Goal: Information Seeking & Learning: Find specific fact

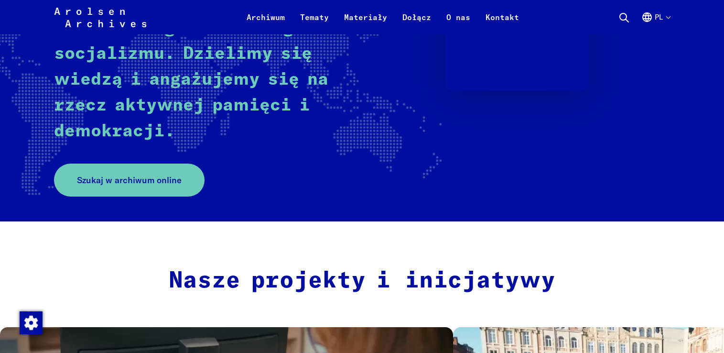
scroll to position [191, 0]
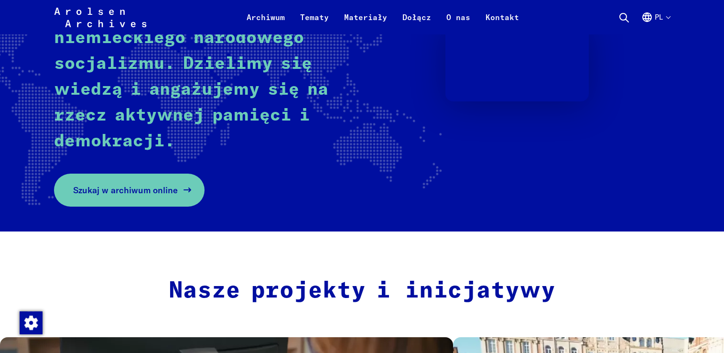
click at [148, 186] on span "Szukaj w archiwum online" at bounding box center [125, 190] width 105 height 13
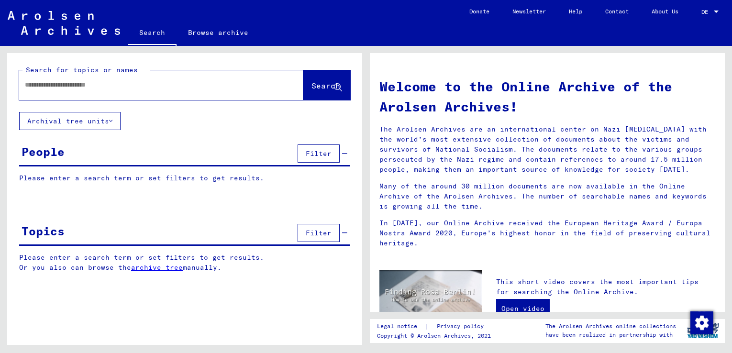
click at [241, 140] on div "Search for topics or names Search Archival tree units People Filter Please ente…" at bounding box center [184, 170] width 355 height 234
click at [213, 85] on input "text" at bounding box center [150, 85] width 250 height 10
type input "**********"
click at [305, 155] on button "Filter" at bounding box center [318, 153] width 42 height 18
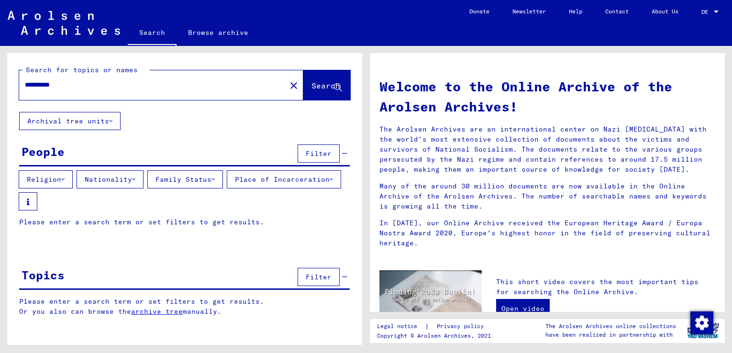
click at [125, 181] on button "Nationality" at bounding box center [110, 179] width 67 height 18
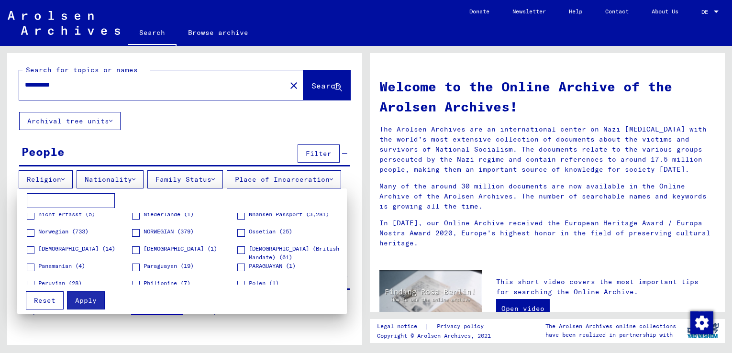
scroll to position [980, 0]
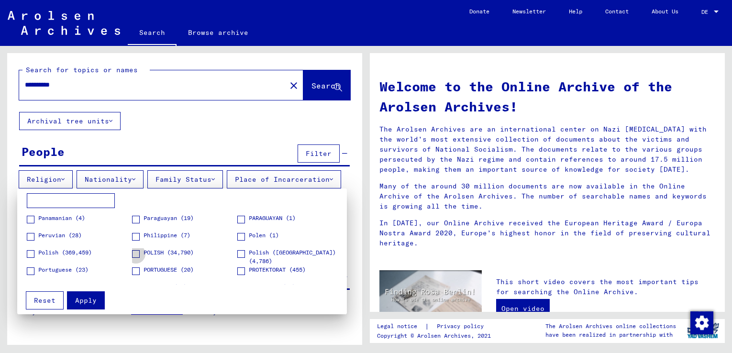
click at [135, 254] on span at bounding box center [136, 254] width 8 height 8
click at [87, 300] on span "Apply" at bounding box center [86, 300] width 22 height 9
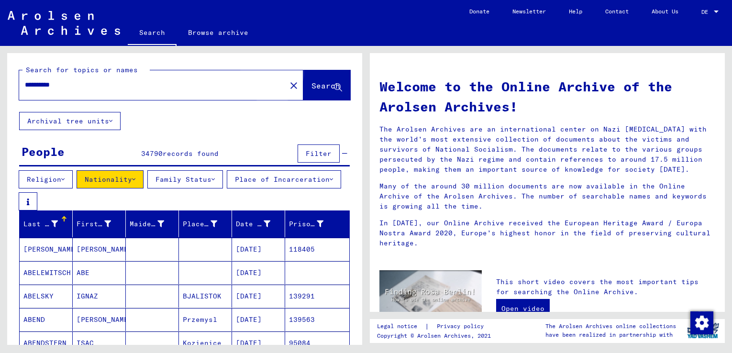
click at [311, 84] on span "Search" at bounding box center [325, 86] width 29 height 10
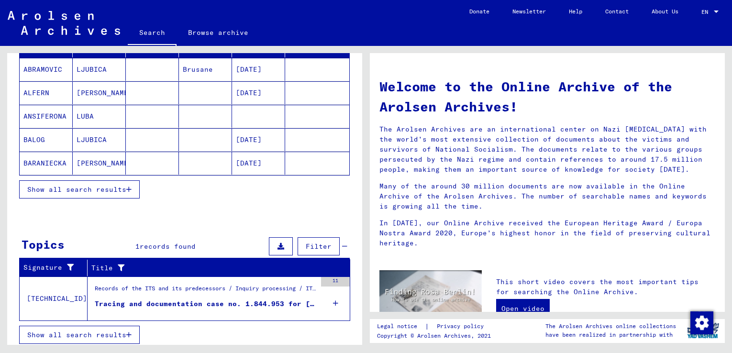
scroll to position [188, 0]
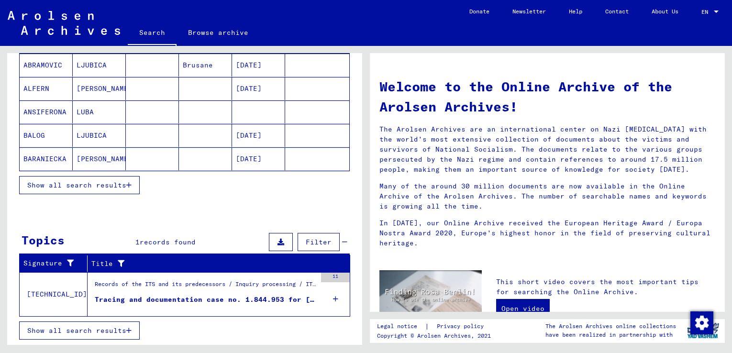
click at [116, 330] on span "Show all search results" at bounding box center [76, 330] width 99 height 9
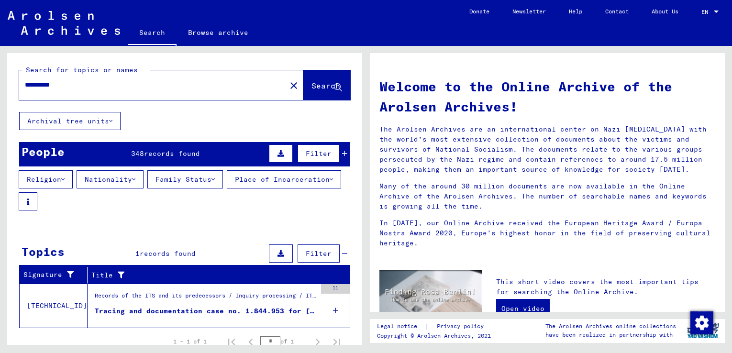
scroll to position [42, 0]
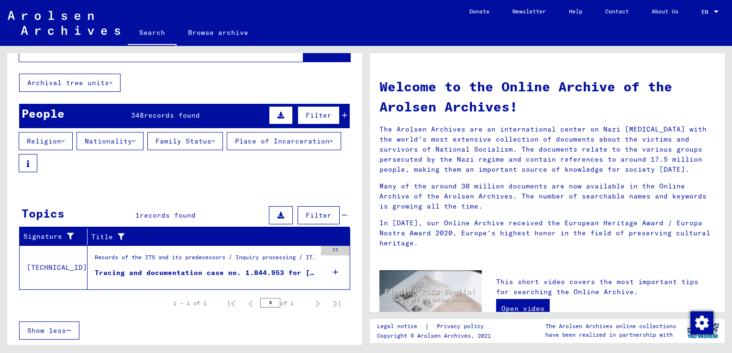
click at [178, 270] on div "Tracing and documentation case no. 1.844.953 for [PERSON_NAME] born [DEMOGRAPHI…" at bounding box center [205, 273] width 221 height 10
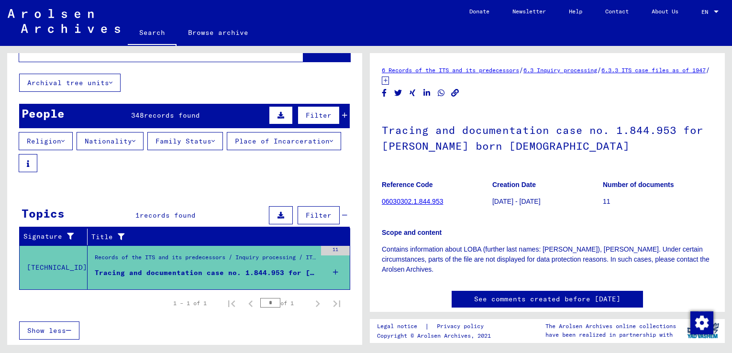
click at [433, 200] on link "06030302.1.844.953" at bounding box center [412, 201] width 61 height 8
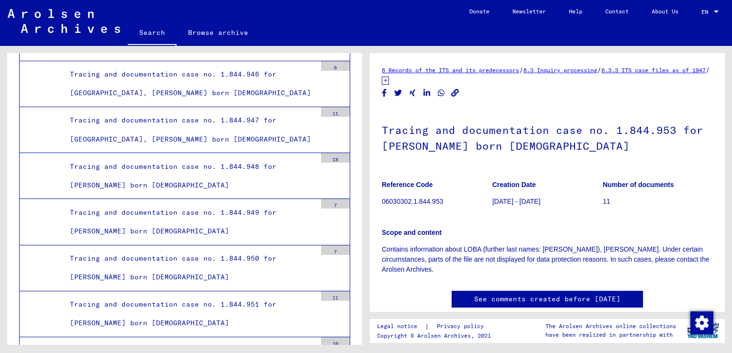
scroll to position [28841, 0]
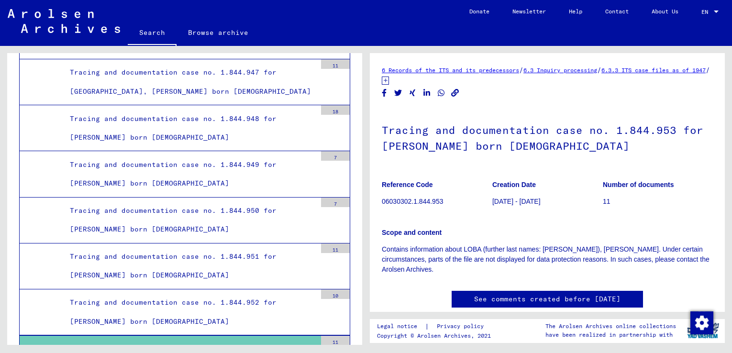
click at [327, 336] on div "11" at bounding box center [335, 341] width 29 height 10
click at [207, 340] on div "Tracing and documentation case no. 1.844.953 for [PERSON_NAME] born [DEMOGRAPHI…" at bounding box center [189, 358] width 253 height 37
click at [116, 340] on div "Tracing and documentation case no. 1.844.953 for [PERSON_NAME] born [DEMOGRAPHI…" at bounding box center [189, 358] width 253 height 37
click at [177, 340] on div "Tracing and documentation case no. 1.844.953 for [PERSON_NAME] born [DEMOGRAPHI…" at bounding box center [189, 358] width 253 height 37
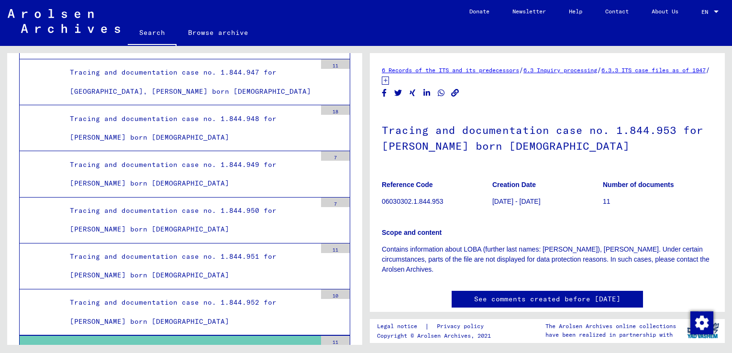
click at [177, 340] on div "Tracing and documentation case no. 1.844.953 for [PERSON_NAME] born [DEMOGRAPHI…" at bounding box center [189, 358] width 253 height 37
click at [240, 340] on div "Tracing and documentation case no. 1.844.953 for [PERSON_NAME] born [DEMOGRAPHI…" at bounding box center [189, 358] width 253 height 37
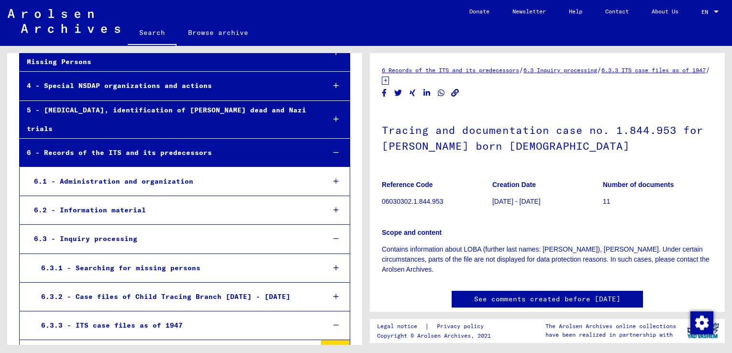
scroll to position [191, 0]
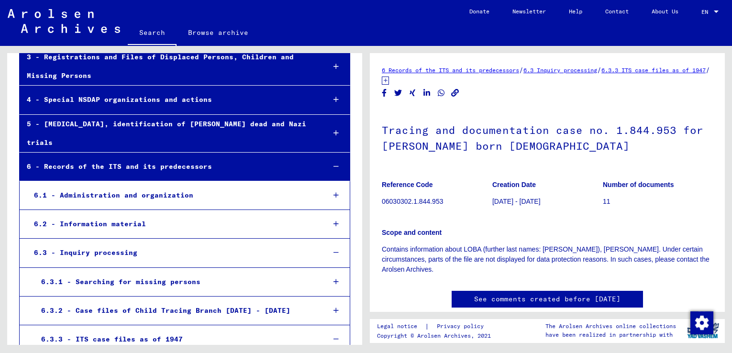
click at [601, 74] on link "6.3.3 ITS case files as of 1947" at bounding box center [653, 69] width 104 height 7
click at [641, 71] on link "6.3.3 ITS case files as of 1947" at bounding box center [653, 69] width 104 height 7
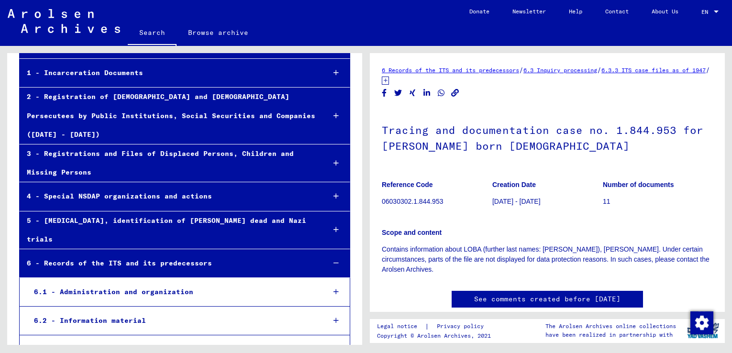
scroll to position [96, 0]
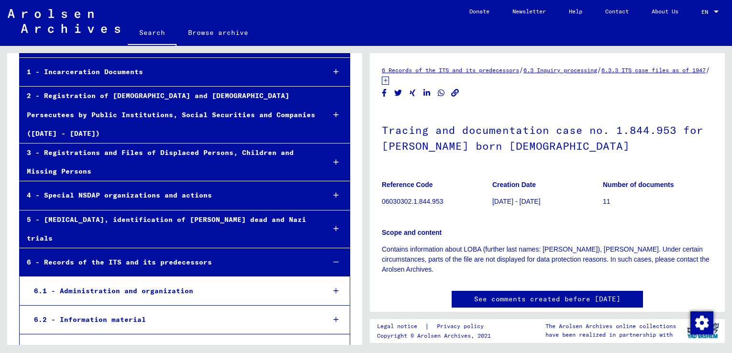
click at [169, 147] on div "3 - Registrations and Files of Displaced Persons, Children and Missing Persons" at bounding box center [168, 161] width 297 height 37
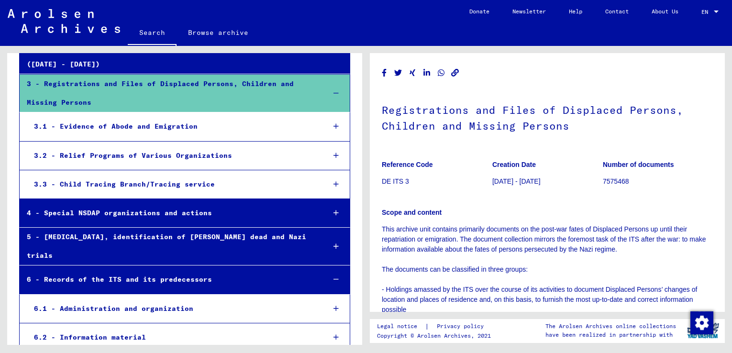
scroll to position [143, 0]
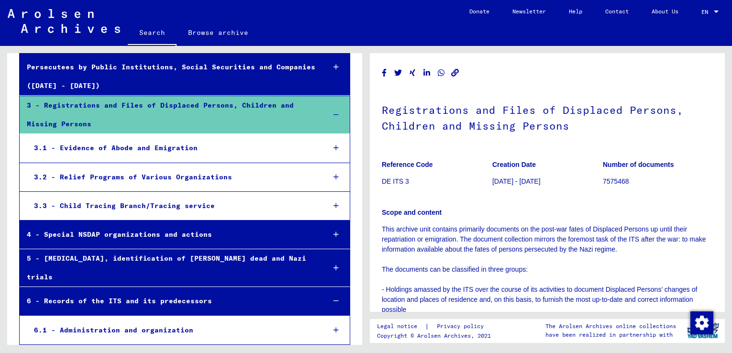
click at [154, 33] on link "Search" at bounding box center [152, 33] width 49 height 25
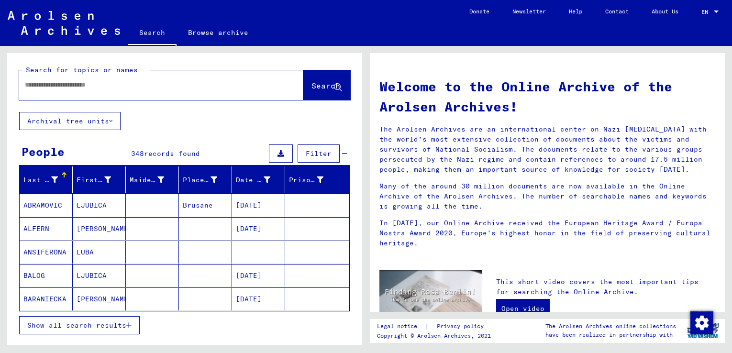
click at [77, 86] on input "text" at bounding box center [150, 85] width 250 height 10
click at [311, 85] on span "Search" at bounding box center [325, 86] width 29 height 10
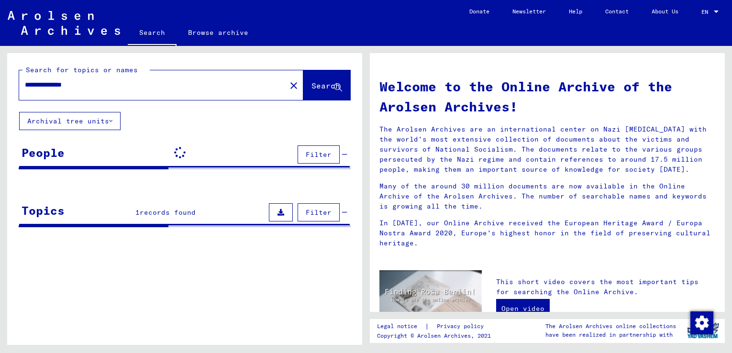
click at [280, 213] on icon at bounding box center [280, 212] width 7 height 7
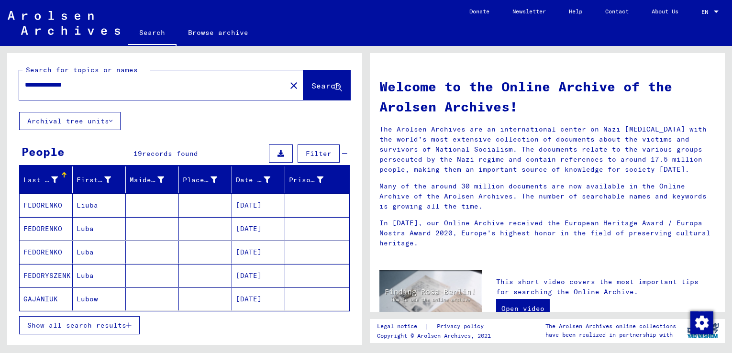
click at [277, 152] on icon at bounding box center [280, 153] width 7 height 7
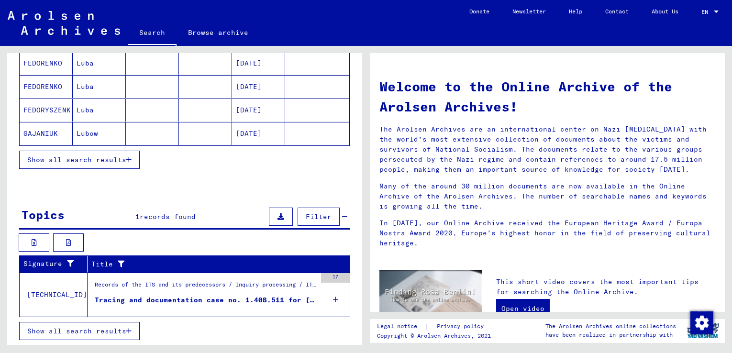
scroll to position [192, 0]
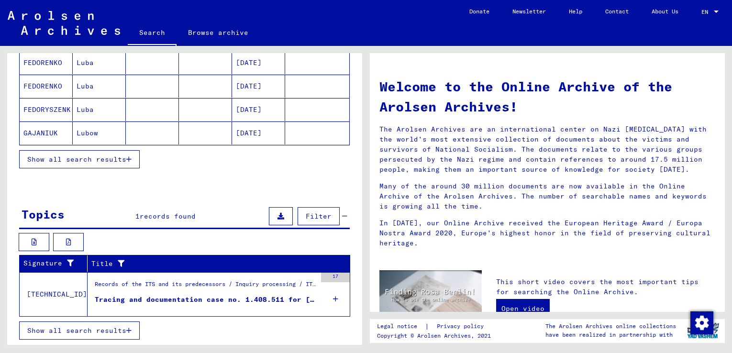
click at [134, 299] on div "Tracing and documentation case no. 1.408.511 for [PERSON_NAME] born [DEMOGRAPHI…" at bounding box center [205, 300] width 221 height 10
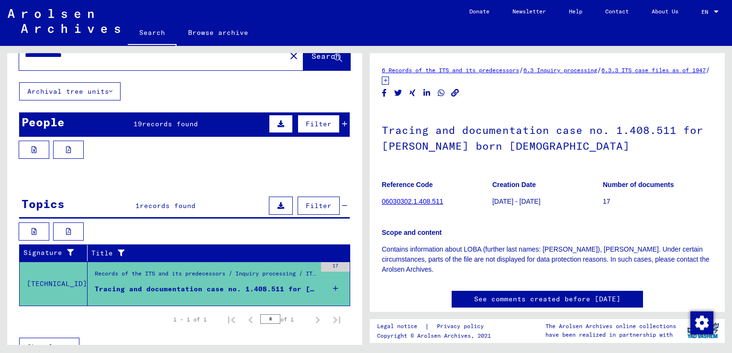
scroll to position [46, 0]
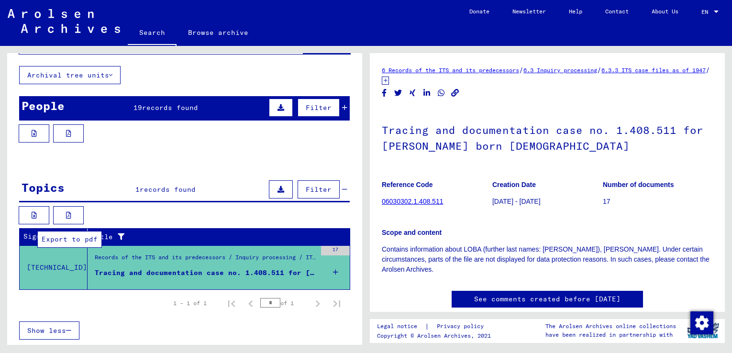
click at [71, 214] on icon at bounding box center [68, 215] width 5 height 7
click at [172, 109] on span "records found" at bounding box center [170, 107] width 56 height 9
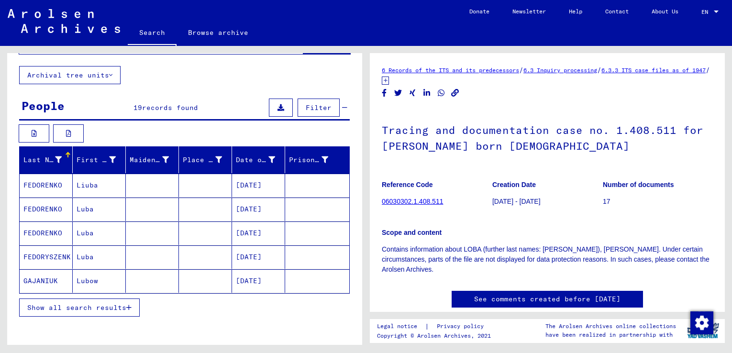
click at [116, 306] on span "Show all search results" at bounding box center [76, 307] width 99 height 9
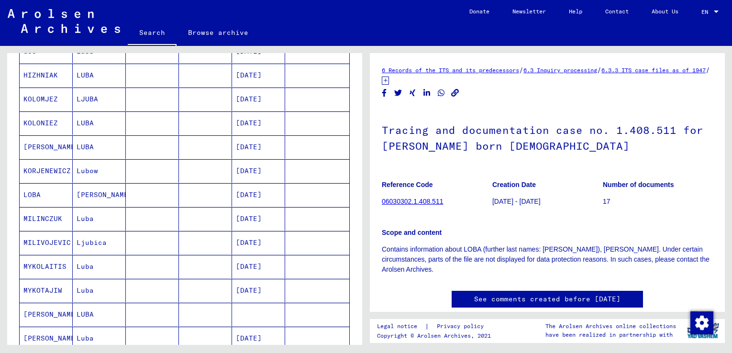
scroll to position [285, 0]
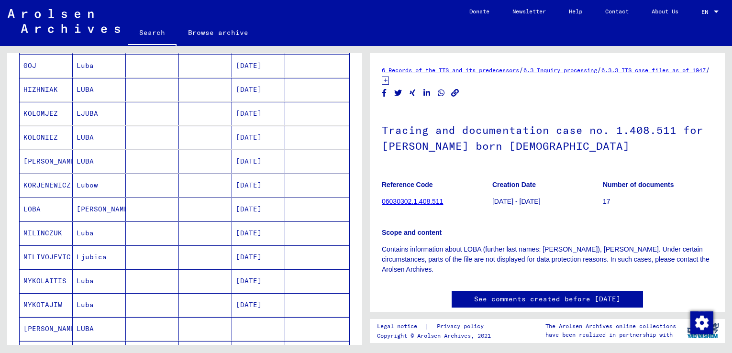
click at [48, 208] on mat-cell "LOBA" at bounding box center [46, 208] width 53 height 23
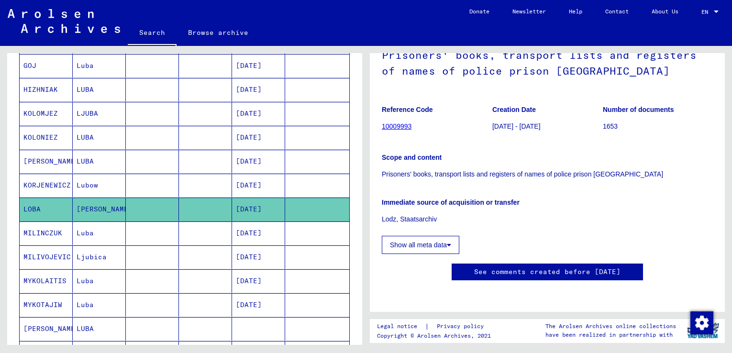
scroll to position [82, 0]
click at [420, 214] on p "Lodz, Staatsarchiv" at bounding box center [547, 219] width 331 height 10
click at [383, 214] on p "Lodz, Staatsarchiv" at bounding box center [547, 219] width 331 height 10
click at [416, 236] on button "Show all meta data" at bounding box center [420, 245] width 77 height 18
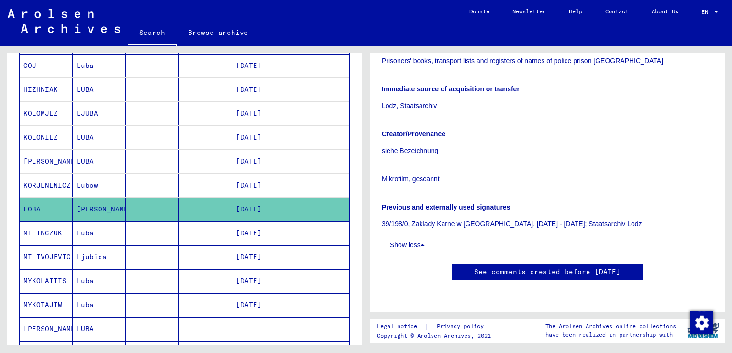
scroll to position [226, 0]
click at [461, 219] on p "39/198/0, Zaklady Karne w [GEOGRAPHIC_DATA], [DATE] - [DATE]; Staatsarchiv Lodz" at bounding box center [547, 224] width 331 height 10
drag, startPoint x: 520, startPoint y: 178, endPoint x: 532, endPoint y: 179, distance: 12.0
click at [520, 219] on p "39/198/0, Zaklady Karne w [GEOGRAPHIC_DATA], [DATE] - [DATE]; Staatsarchiv Lodz" at bounding box center [547, 224] width 331 height 10
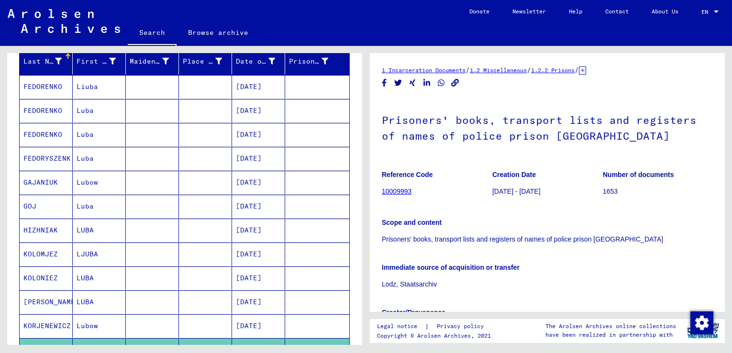
scroll to position [0, 0]
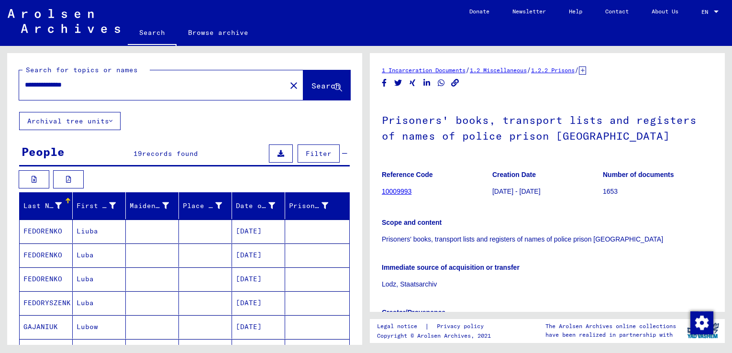
drag, startPoint x: 47, startPoint y: 86, endPoint x: 93, endPoint y: 85, distance: 45.9
click at [93, 85] on input "**********" at bounding box center [152, 85] width 255 height 10
type input "**********"
click at [311, 84] on span "Search" at bounding box center [325, 86] width 29 height 10
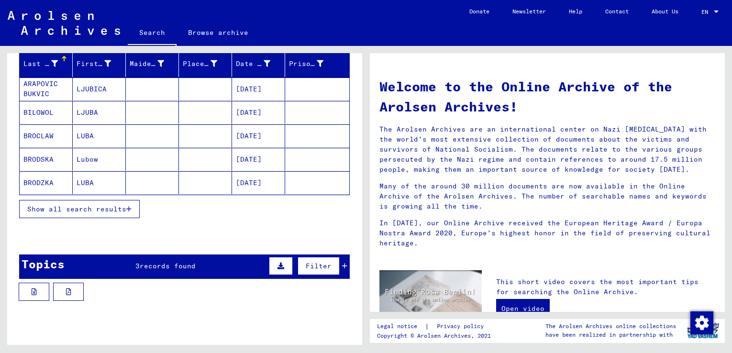
scroll to position [129, 0]
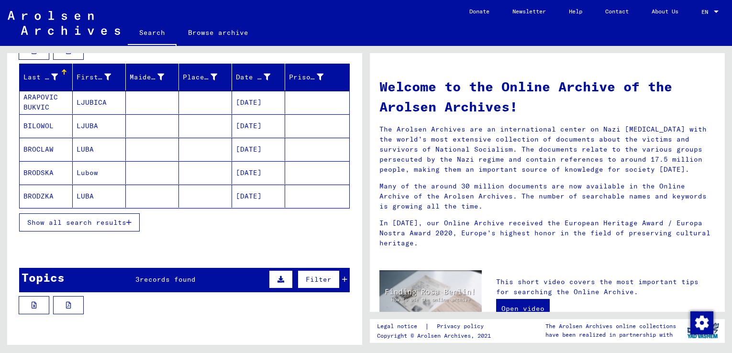
click at [183, 279] on span "records found" at bounding box center [168, 279] width 56 height 9
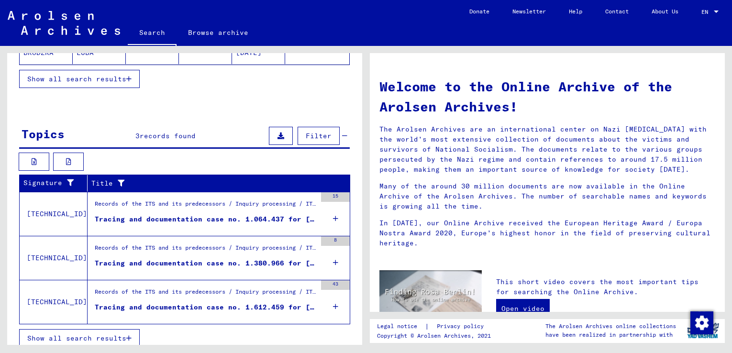
scroll to position [280, 0]
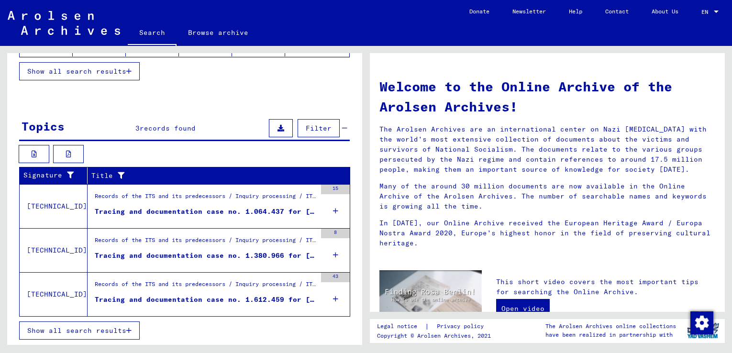
click at [208, 210] on div "Tracing and documentation case no. 1.064.437 for [PERSON_NAME] born [DEMOGRAPHI…" at bounding box center [205, 212] width 221 height 10
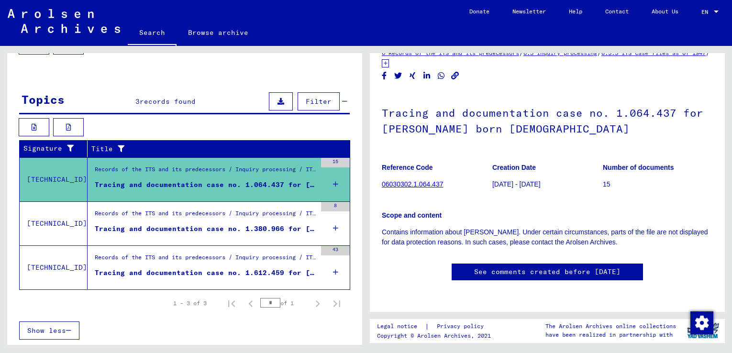
scroll to position [96, 0]
click at [254, 226] on div "Tracing and documentation case no. 1.380.966 for [PERSON_NAME] born [DEMOGRAPHI…" at bounding box center [205, 229] width 221 height 10
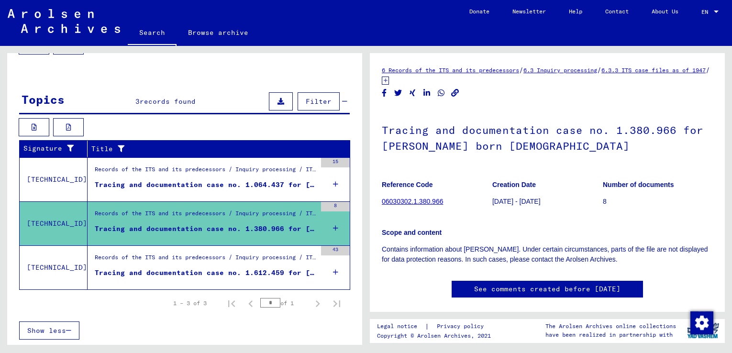
click at [244, 273] on div "Tracing and documentation case no. 1.612.459 for [PERSON_NAME] born [DEMOGRAPHI…" at bounding box center [205, 273] width 221 height 10
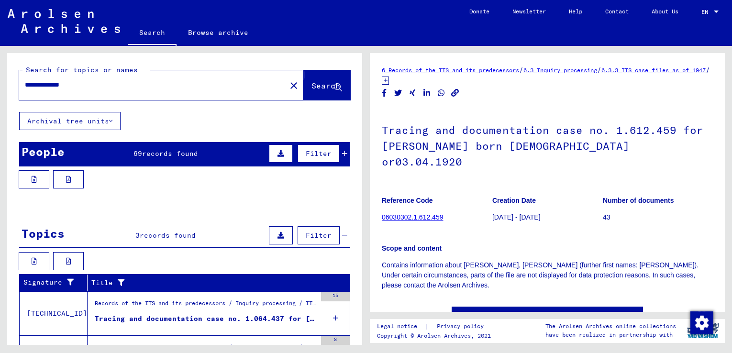
click at [334, 86] on icon at bounding box center [338, 88] width 8 height 8
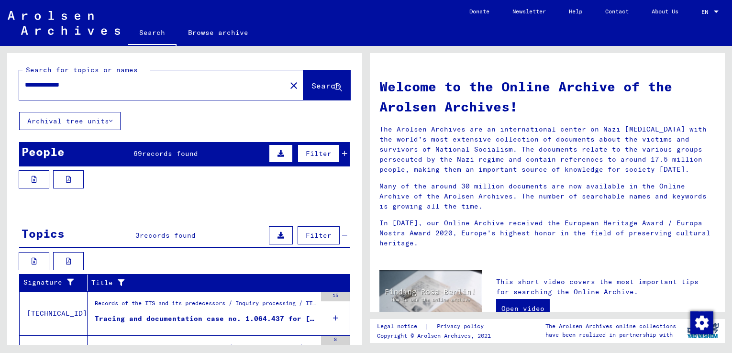
click at [164, 155] on span "records found" at bounding box center [170, 153] width 56 height 9
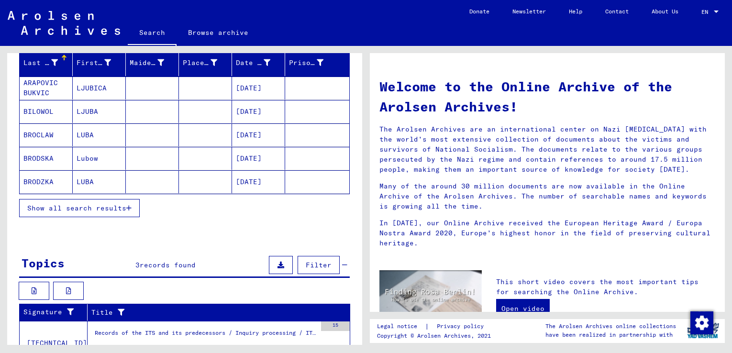
scroll to position [143, 0]
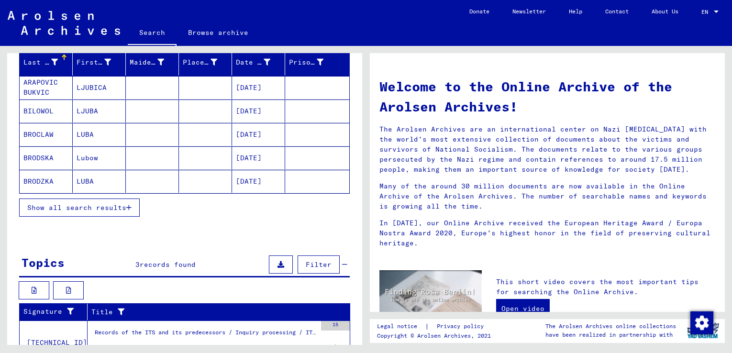
click at [91, 207] on span "Show all search results" at bounding box center [76, 207] width 99 height 9
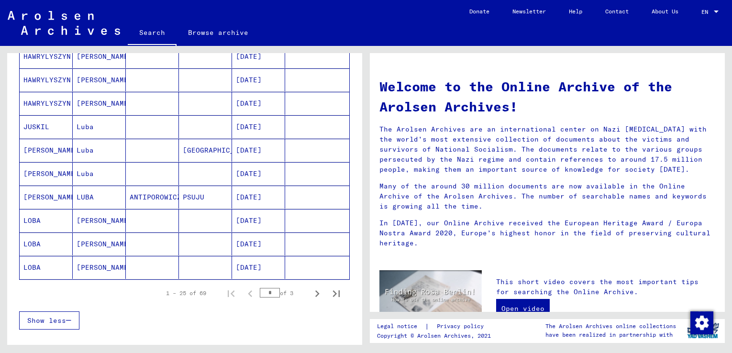
scroll to position [574, 0]
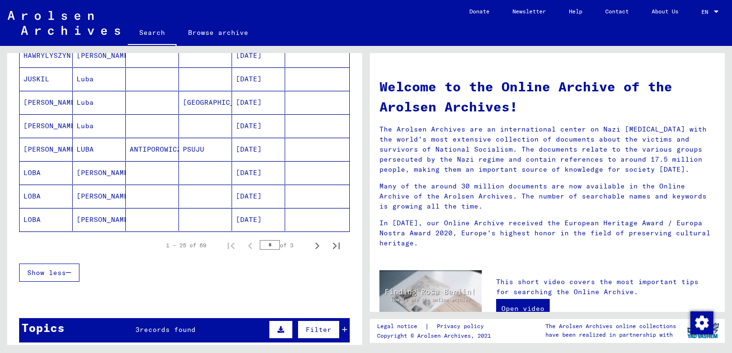
click at [98, 173] on mat-cell "[PERSON_NAME]" at bounding box center [99, 172] width 53 height 23
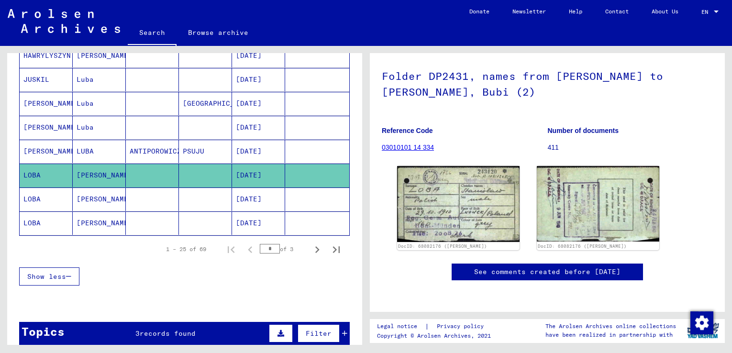
scroll to position [96, 0]
click at [86, 200] on mat-cell "[PERSON_NAME]" at bounding box center [99, 198] width 53 height 23
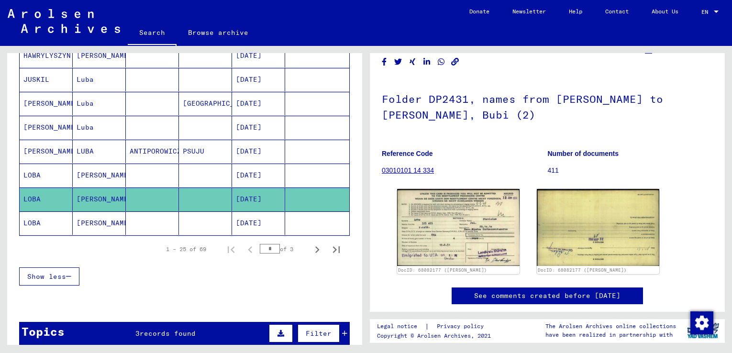
scroll to position [96, 0]
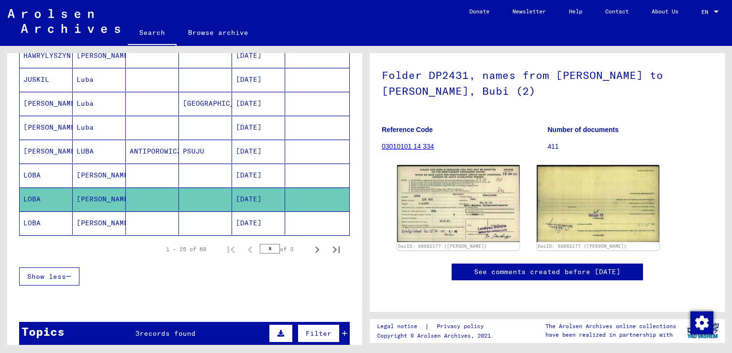
click at [94, 223] on mat-cell "[PERSON_NAME]" at bounding box center [99, 222] width 53 height 23
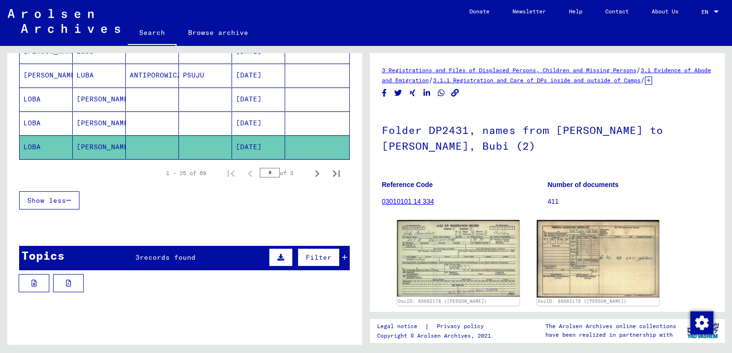
scroll to position [678, 0]
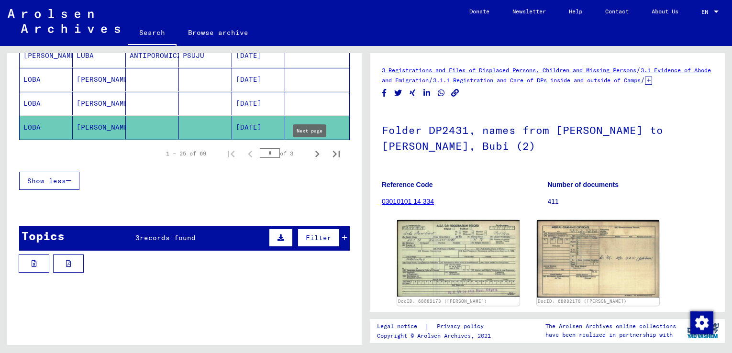
click at [310, 155] on icon "Next page" at bounding box center [316, 153] width 13 height 13
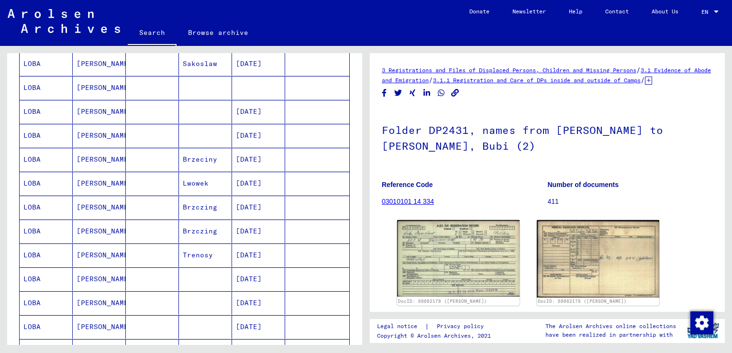
scroll to position [247, 0]
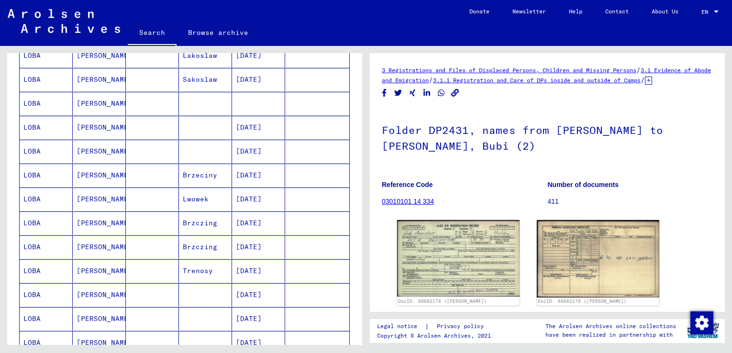
click at [103, 201] on mat-cell "[PERSON_NAME]" at bounding box center [99, 198] width 53 height 23
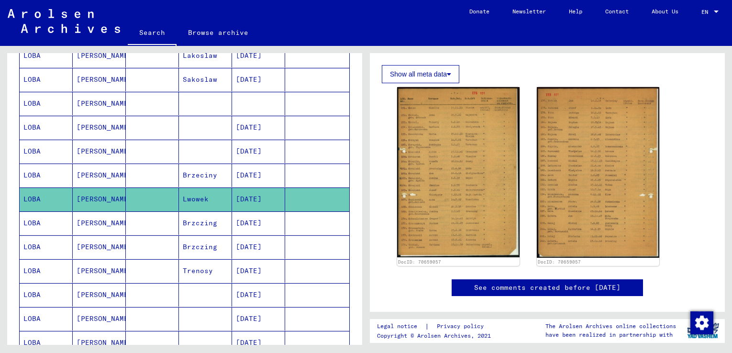
scroll to position [143, 0]
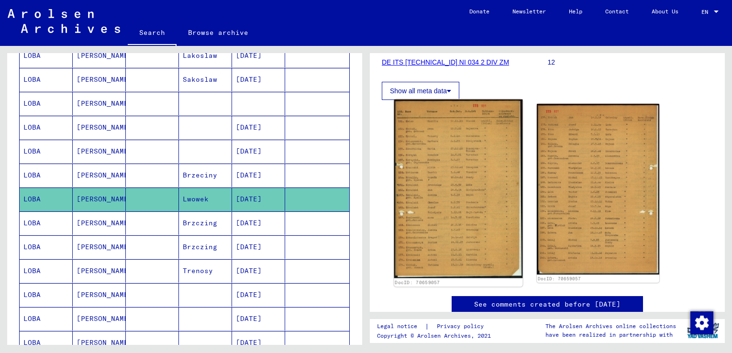
click at [460, 201] on img at bounding box center [458, 188] width 129 height 179
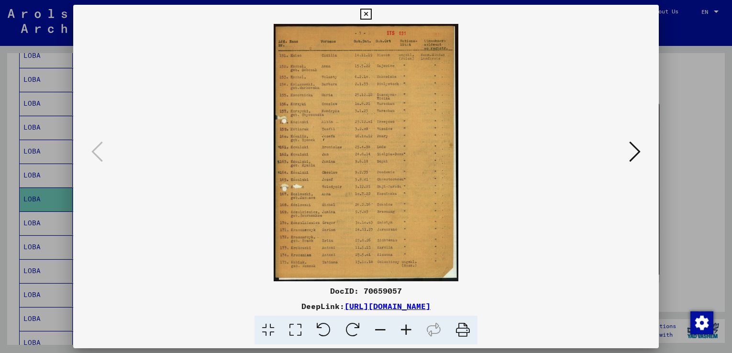
click at [405, 328] on icon at bounding box center [406, 330] width 26 height 29
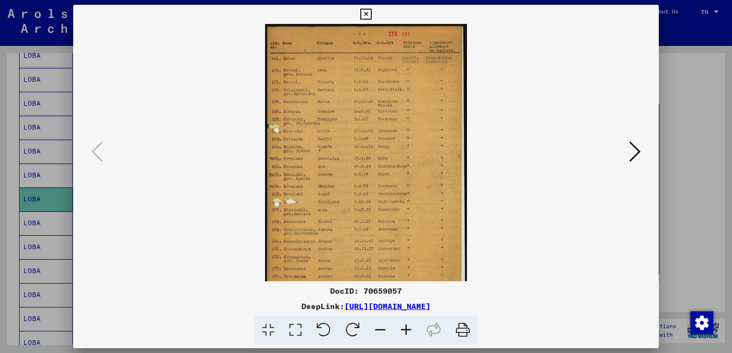
click at [405, 328] on icon at bounding box center [406, 330] width 26 height 29
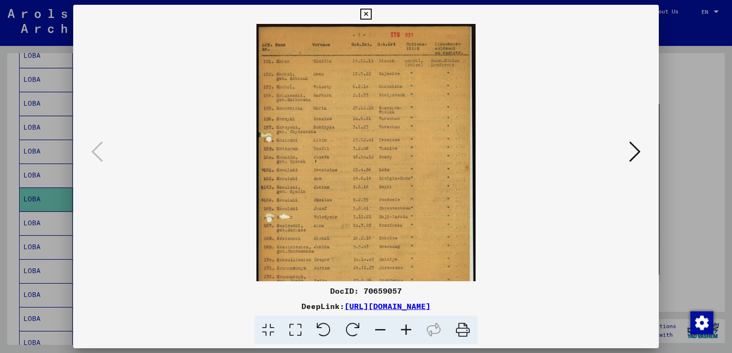
click at [405, 328] on icon at bounding box center [406, 330] width 26 height 29
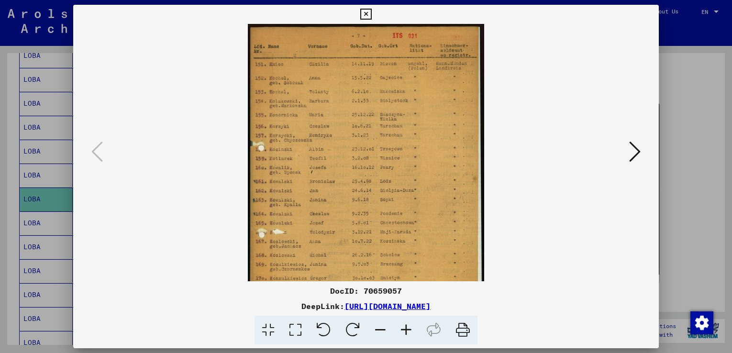
click at [405, 328] on icon at bounding box center [406, 330] width 26 height 29
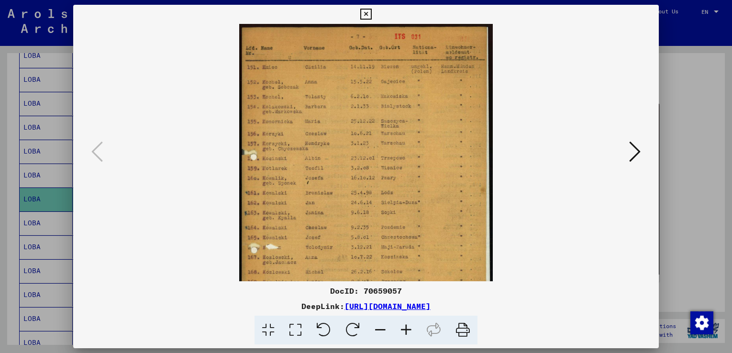
click at [405, 328] on icon at bounding box center [406, 330] width 26 height 29
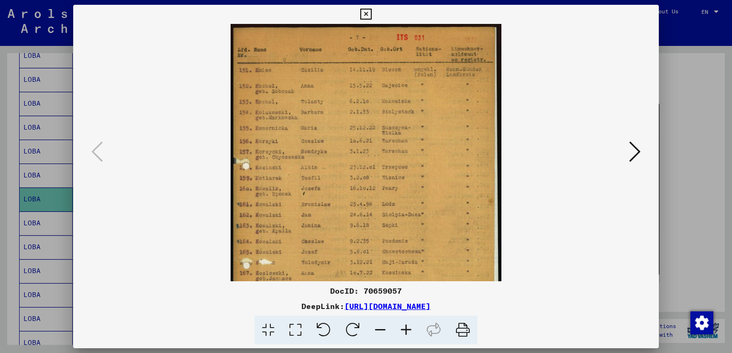
click at [405, 329] on icon at bounding box center [406, 330] width 26 height 29
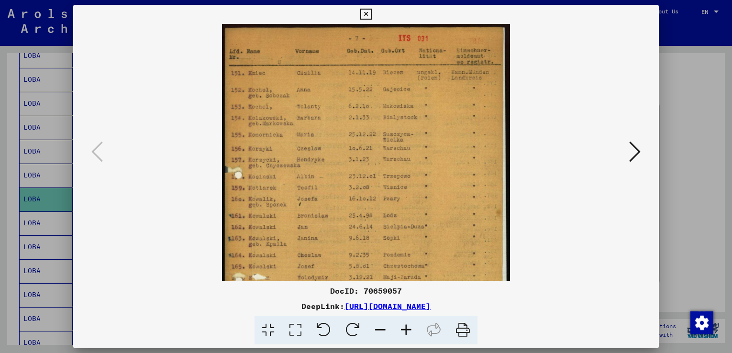
click at [405, 329] on icon at bounding box center [406, 330] width 26 height 29
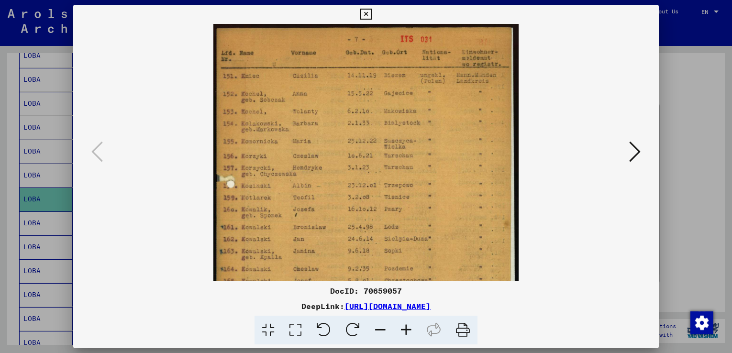
click at [405, 329] on icon at bounding box center [406, 330] width 26 height 29
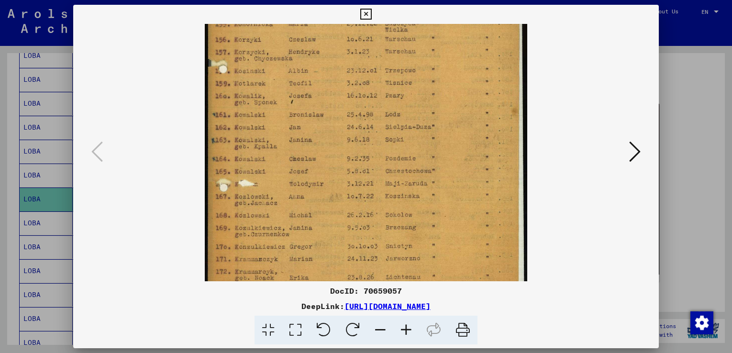
drag, startPoint x: 383, startPoint y: 255, endPoint x: 400, endPoint y: 131, distance: 125.0
click at [400, 131] on img at bounding box center [366, 124] width 322 height 448
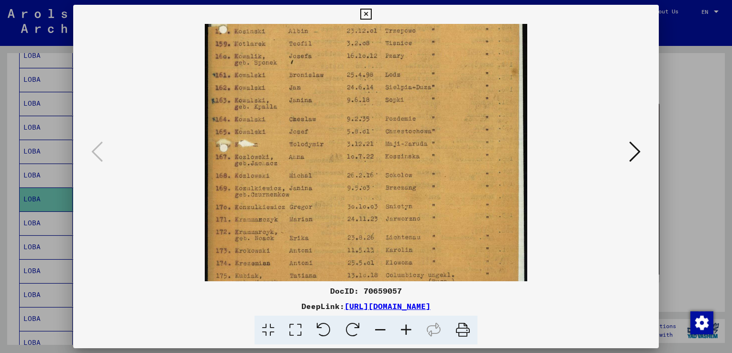
scroll to position [191, 0]
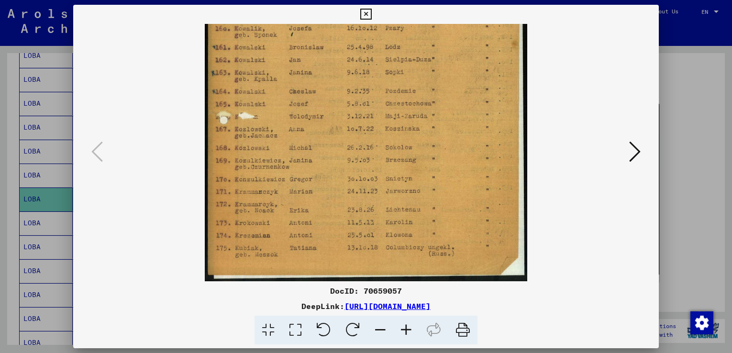
drag, startPoint x: 407, startPoint y: 245, endPoint x: 405, endPoint y: 134, distance: 110.5
click at [405, 134] on img at bounding box center [366, 57] width 322 height 448
click at [630, 155] on icon at bounding box center [634, 151] width 11 height 23
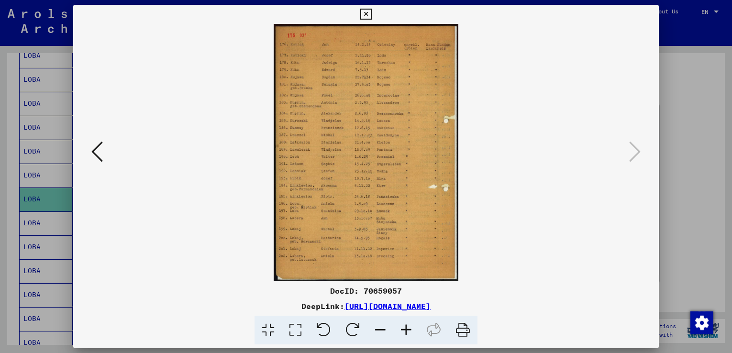
scroll to position [0, 0]
click at [329, 215] on img at bounding box center [365, 152] width 185 height 257
click at [405, 328] on icon at bounding box center [406, 330] width 26 height 29
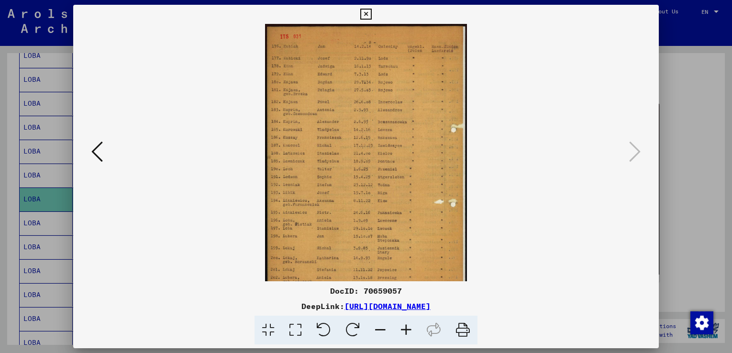
click at [406, 329] on icon at bounding box center [406, 330] width 26 height 29
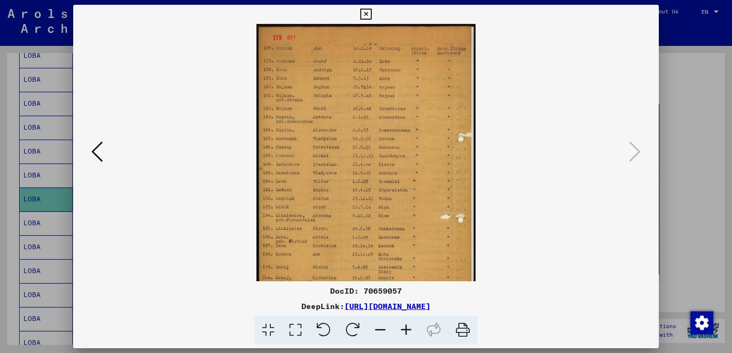
click at [406, 330] on icon at bounding box center [406, 330] width 26 height 29
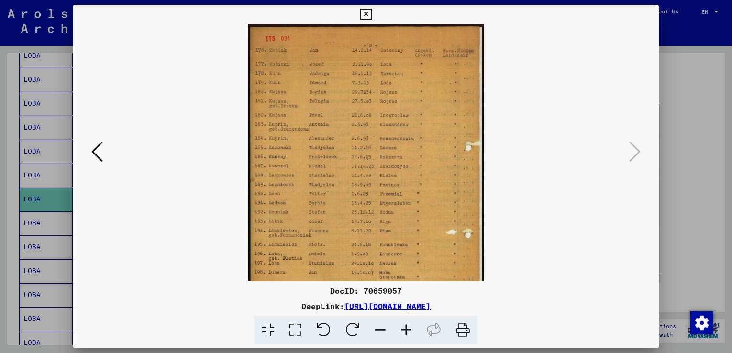
click at [406, 330] on icon at bounding box center [406, 330] width 26 height 29
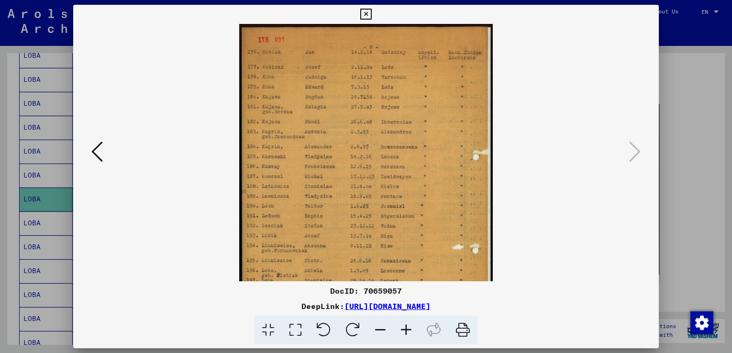
click at [406, 330] on icon at bounding box center [406, 330] width 26 height 29
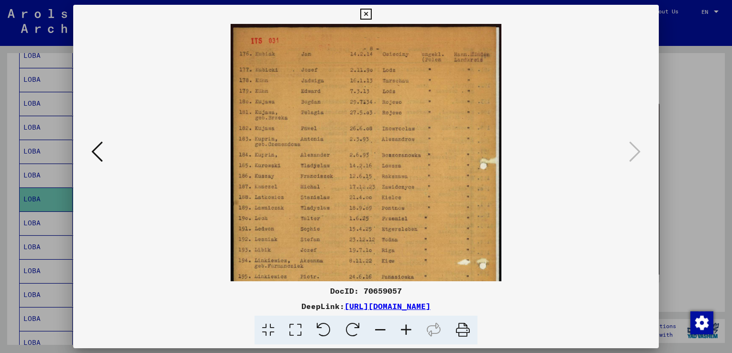
click at [406, 330] on icon at bounding box center [406, 330] width 26 height 29
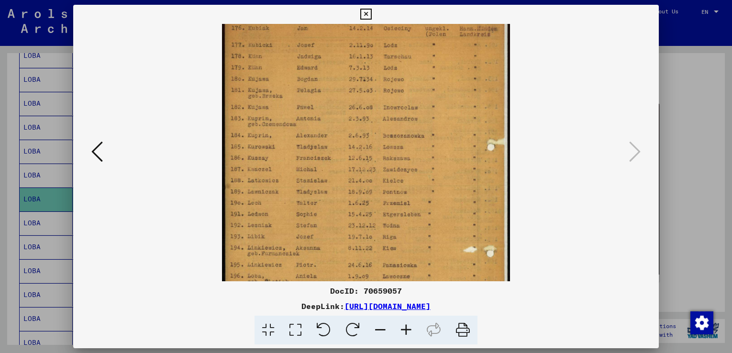
drag, startPoint x: 328, startPoint y: 237, endPoint x: 326, endPoint y: 217, distance: 20.3
click at [326, 217] on img at bounding box center [365, 196] width 287 height 401
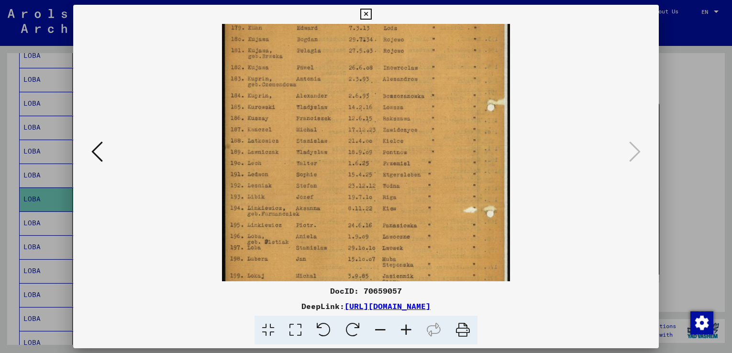
scroll to position [88, 0]
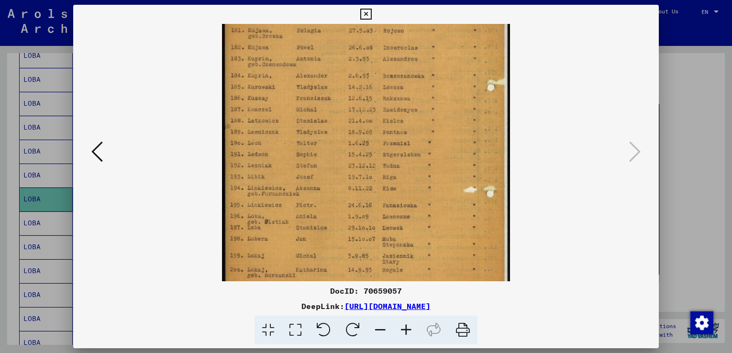
drag, startPoint x: 325, startPoint y: 218, endPoint x: 324, endPoint y: 197, distance: 20.1
click at [324, 197] on img at bounding box center [365, 136] width 287 height 401
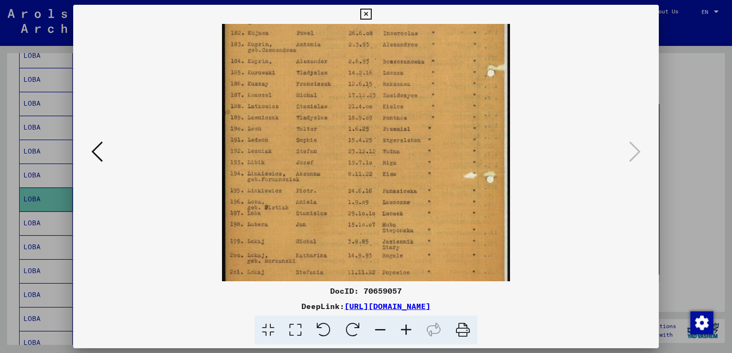
scroll to position [102, 0]
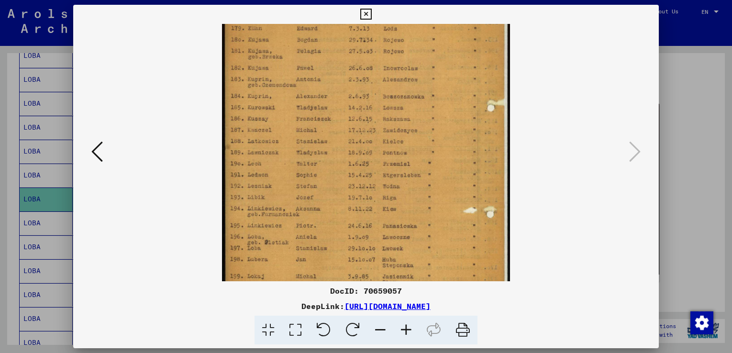
drag, startPoint x: 324, startPoint y: 242, endPoint x: 321, endPoint y: 247, distance: 5.2
click at [321, 247] on img at bounding box center [365, 157] width 287 height 401
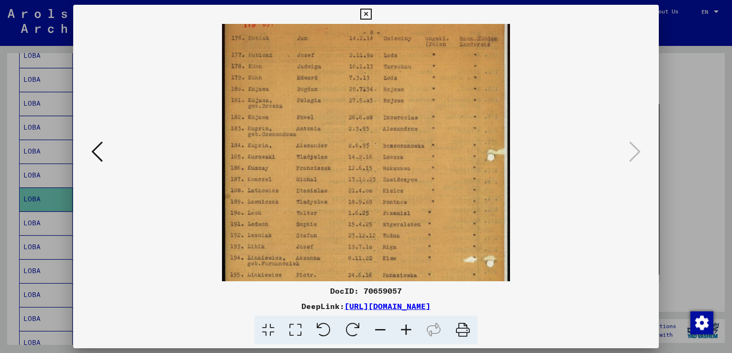
scroll to position [0, 0]
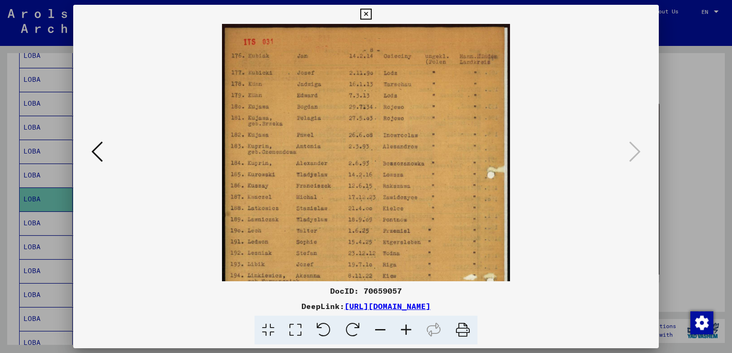
drag, startPoint x: 343, startPoint y: 132, endPoint x: 345, endPoint y: 197, distance: 64.6
click at [345, 197] on img at bounding box center [365, 224] width 287 height 401
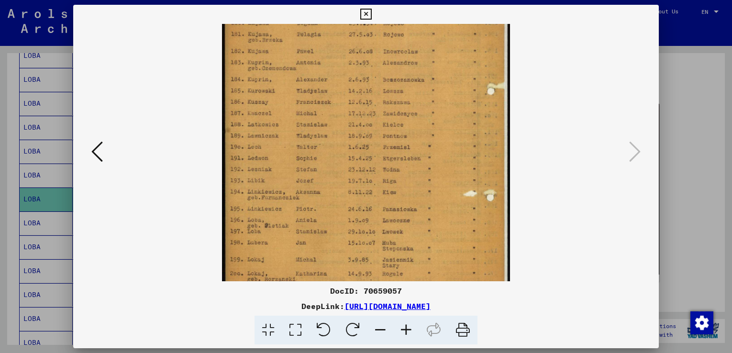
drag, startPoint x: 334, startPoint y: 250, endPoint x: 331, endPoint y: 166, distance: 83.7
click at [331, 166] on img at bounding box center [365, 140] width 287 height 401
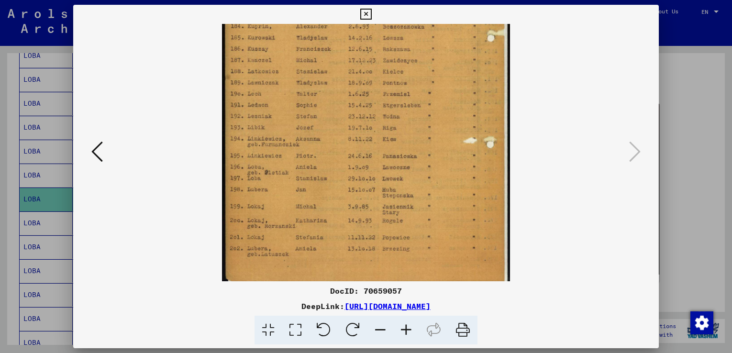
drag, startPoint x: 332, startPoint y: 249, endPoint x: 333, endPoint y: 205, distance: 43.5
click at [333, 201] on img at bounding box center [365, 87] width 287 height 401
click at [364, 13] on icon at bounding box center [365, 14] width 11 height 11
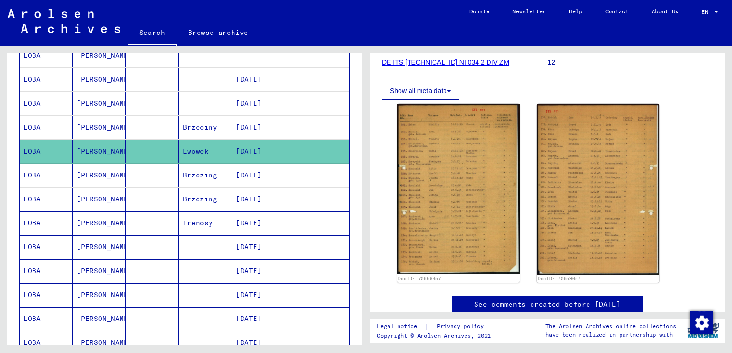
scroll to position [343, 0]
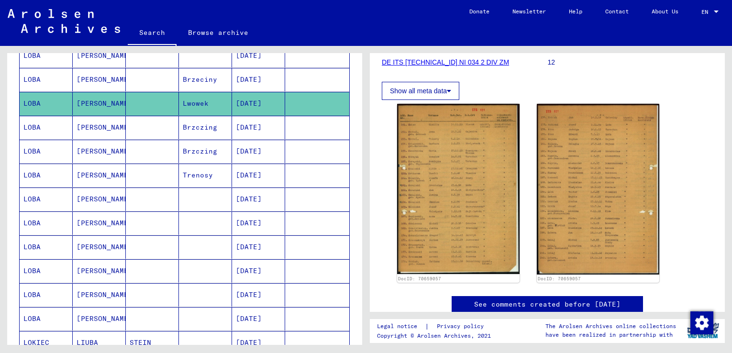
click at [104, 250] on mat-cell "[PERSON_NAME]" at bounding box center [99, 246] width 53 height 23
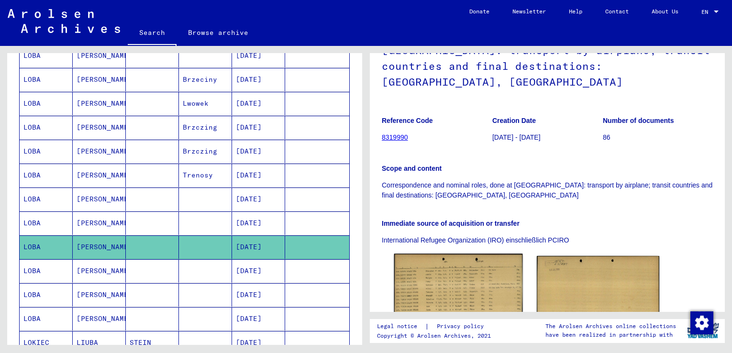
scroll to position [191, 0]
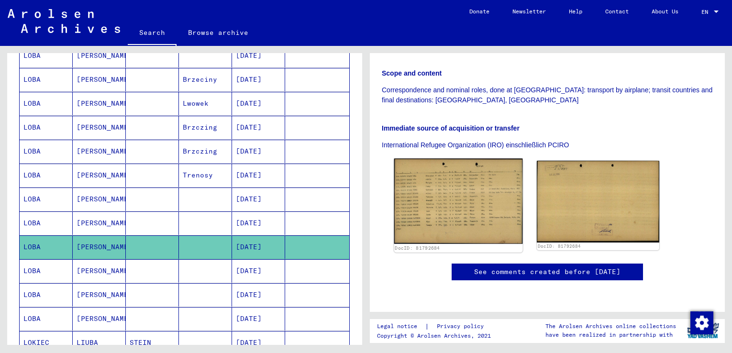
click at [448, 193] on img at bounding box center [458, 202] width 129 height 86
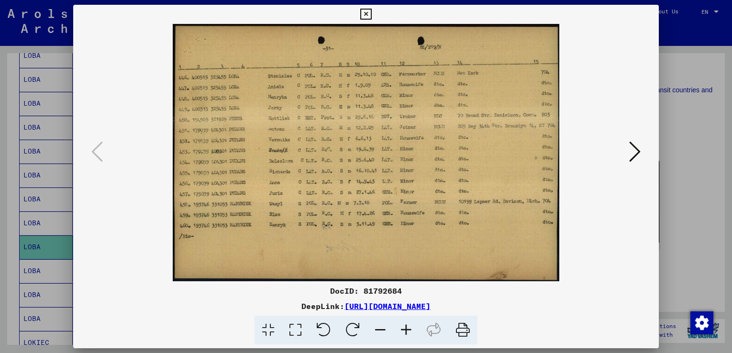
click at [406, 330] on icon at bounding box center [406, 330] width 26 height 29
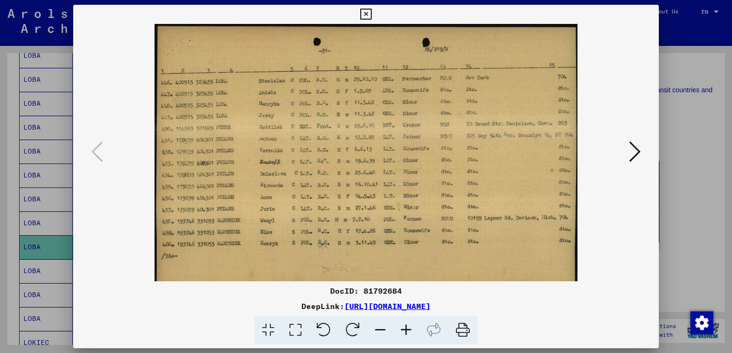
click at [406, 330] on icon at bounding box center [406, 330] width 26 height 29
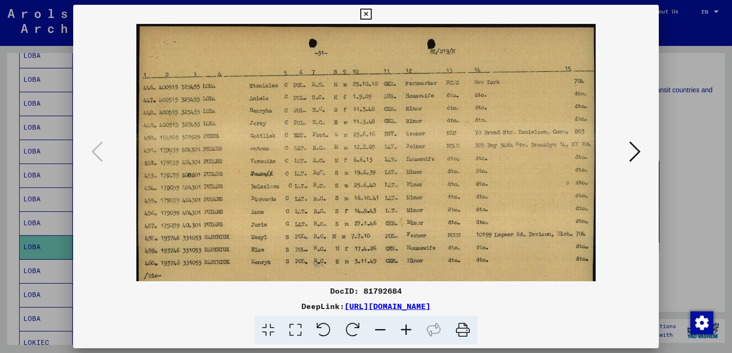
click at [406, 330] on icon at bounding box center [406, 330] width 26 height 29
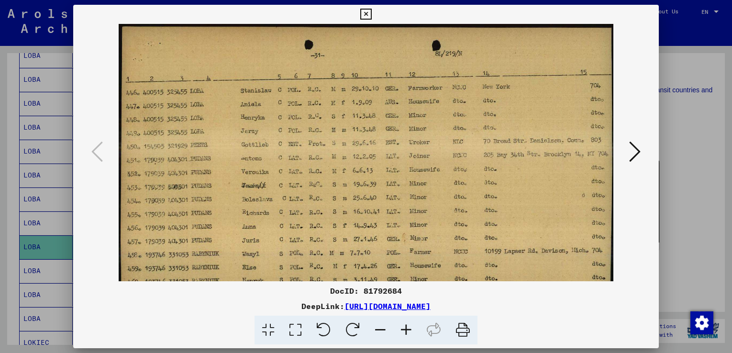
click at [406, 330] on icon at bounding box center [406, 330] width 26 height 29
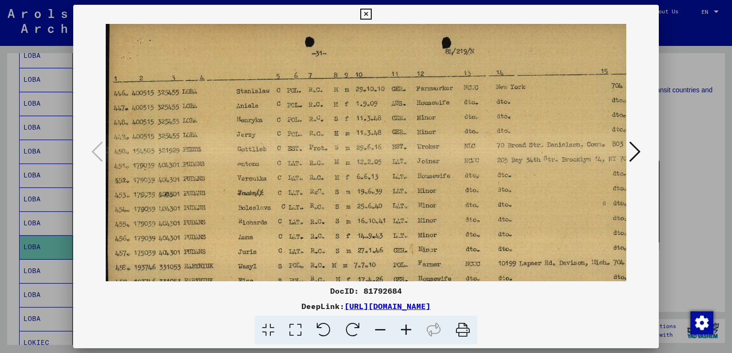
scroll to position [5, 0]
drag, startPoint x: 257, startPoint y: 255, endPoint x: 291, endPoint y: 251, distance: 34.3
click at [291, 251] on img at bounding box center [371, 195] width 530 height 353
click at [636, 151] on icon at bounding box center [634, 151] width 11 height 23
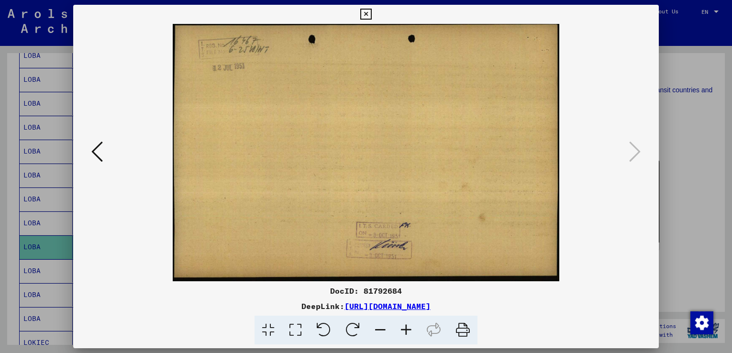
click at [99, 158] on icon at bounding box center [96, 151] width 11 height 23
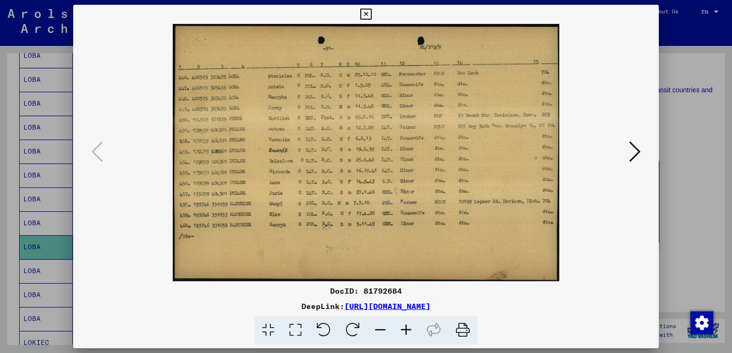
click at [407, 328] on icon at bounding box center [406, 330] width 26 height 29
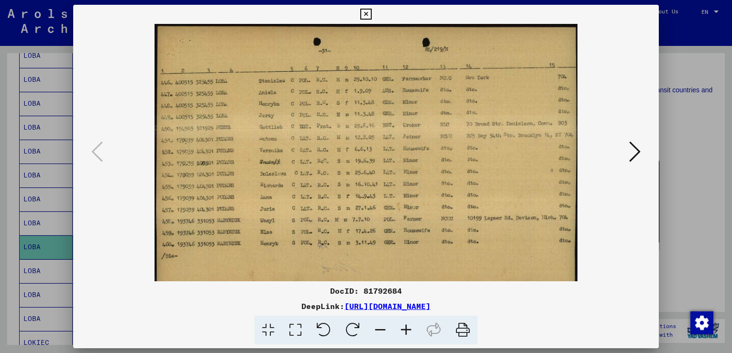
click at [407, 328] on icon at bounding box center [406, 330] width 26 height 29
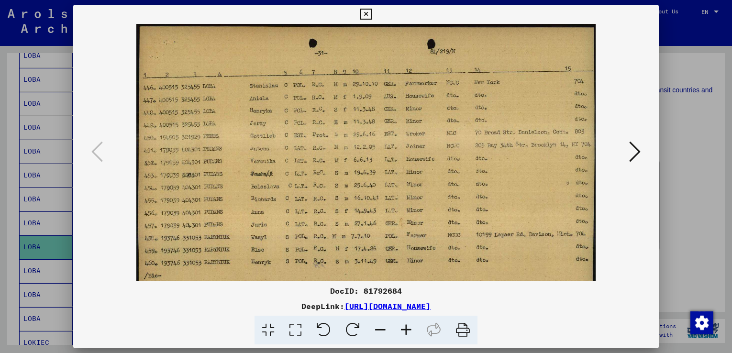
click at [407, 328] on icon at bounding box center [406, 330] width 26 height 29
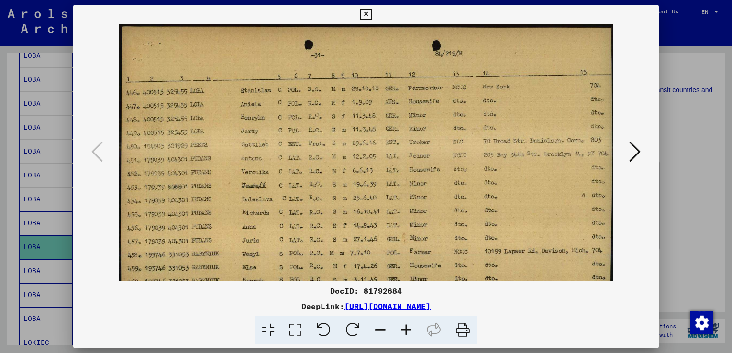
drag, startPoint x: 297, startPoint y: 196, endPoint x: 325, endPoint y: 197, distance: 27.3
click at [325, 197] on img at bounding box center [366, 188] width 494 height 329
click at [365, 12] on icon at bounding box center [365, 14] width 11 height 11
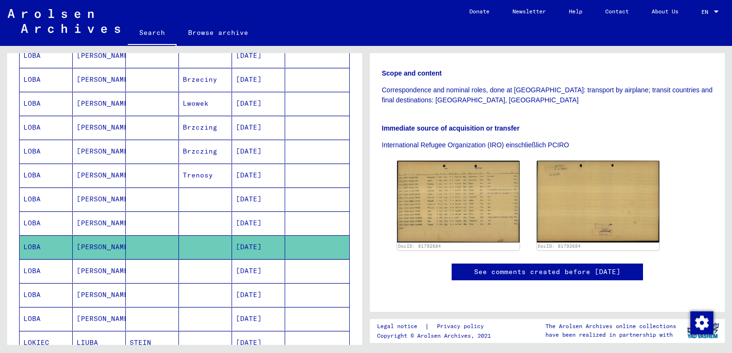
click at [101, 270] on mat-cell "[PERSON_NAME]" at bounding box center [99, 270] width 53 height 23
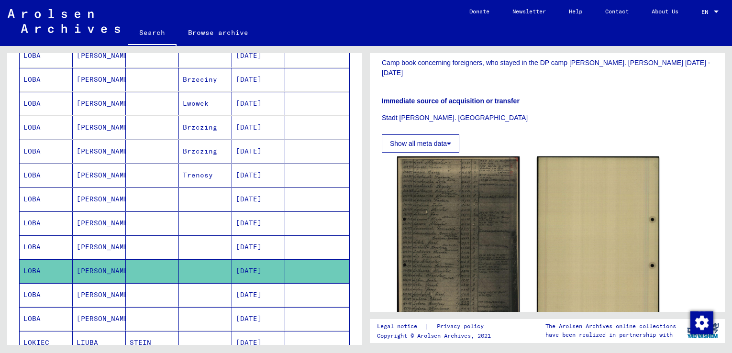
scroll to position [239, 0]
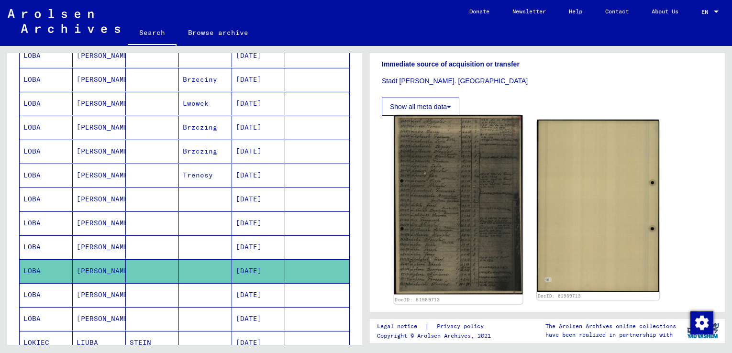
click at [438, 186] on img at bounding box center [458, 204] width 129 height 179
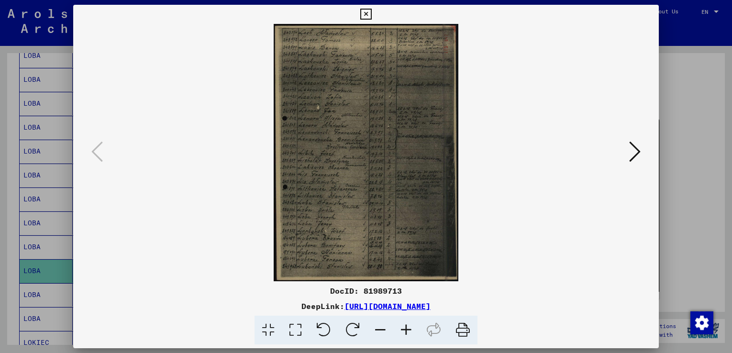
click at [407, 329] on icon at bounding box center [406, 330] width 26 height 29
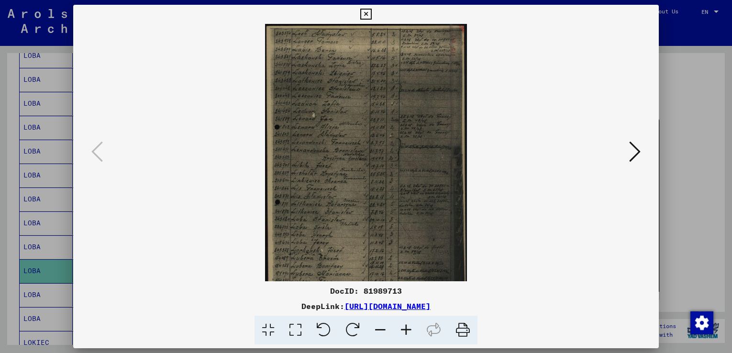
click at [407, 329] on icon at bounding box center [406, 330] width 26 height 29
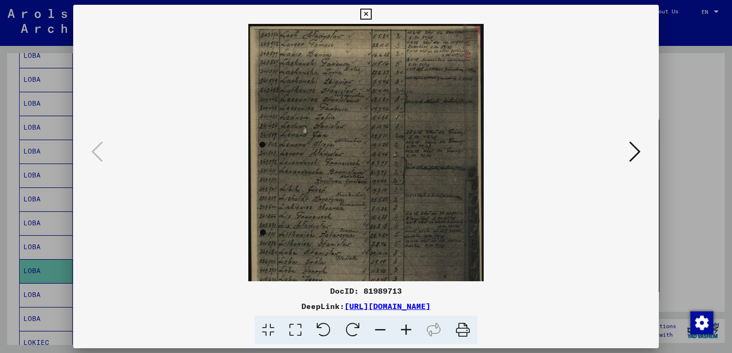
click at [407, 329] on icon at bounding box center [406, 330] width 26 height 29
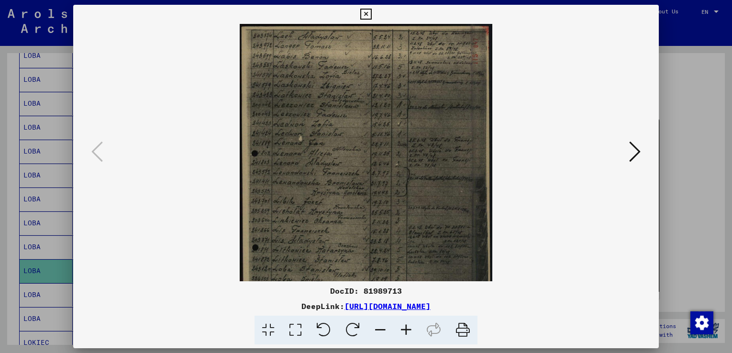
click at [407, 329] on icon at bounding box center [406, 330] width 26 height 29
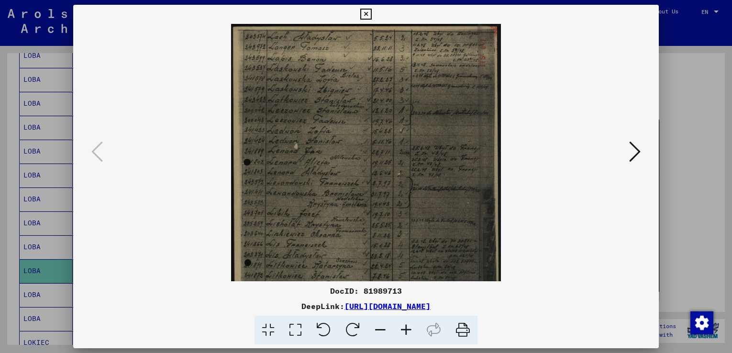
click at [407, 329] on icon at bounding box center [406, 330] width 26 height 29
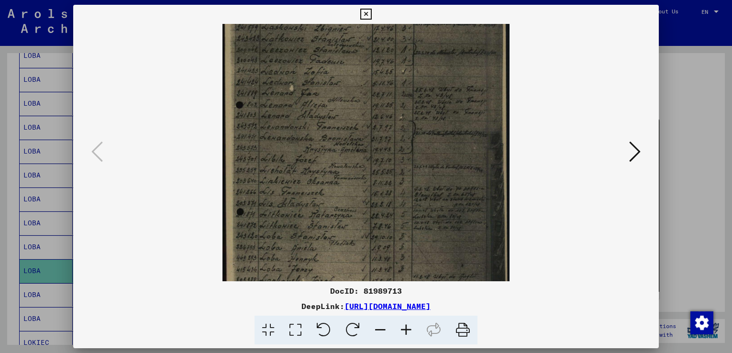
drag, startPoint x: 337, startPoint y: 245, endPoint x: 337, endPoint y: 183, distance: 62.2
click at [337, 183] on img at bounding box center [365, 158] width 287 height 401
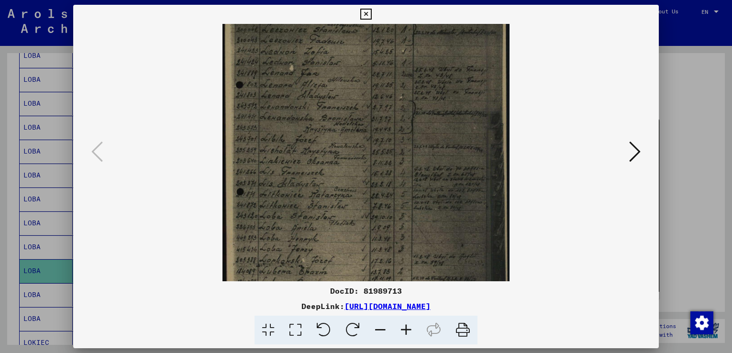
scroll to position [87, 0]
drag, startPoint x: 336, startPoint y: 243, endPoint x: 336, endPoint y: 222, distance: 21.0
click at [336, 222] on img at bounding box center [365, 137] width 287 height 401
drag, startPoint x: 423, startPoint y: 226, endPoint x: 372, endPoint y: 227, distance: 51.2
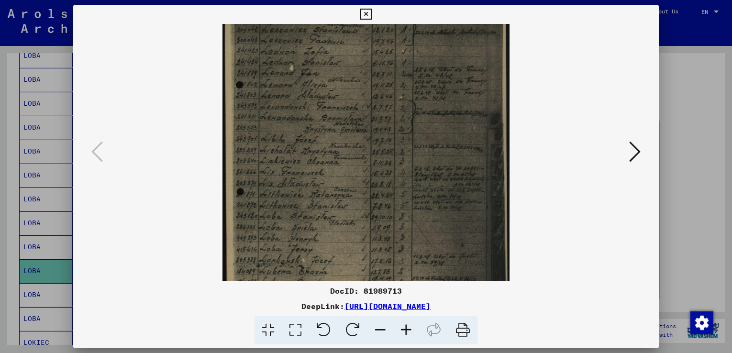
click at [372, 227] on img at bounding box center [365, 138] width 287 height 401
click at [369, 230] on img at bounding box center [365, 136] width 287 height 401
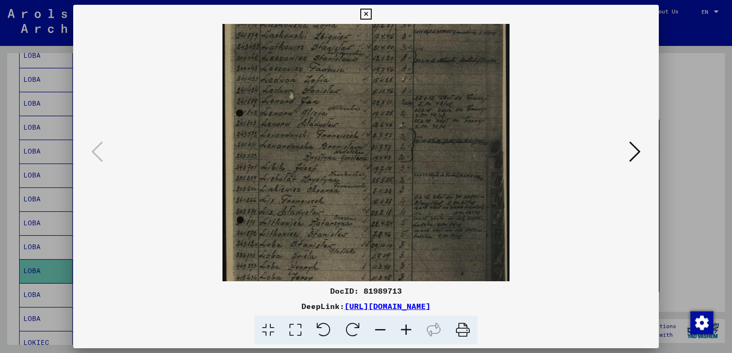
scroll to position [0, 0]
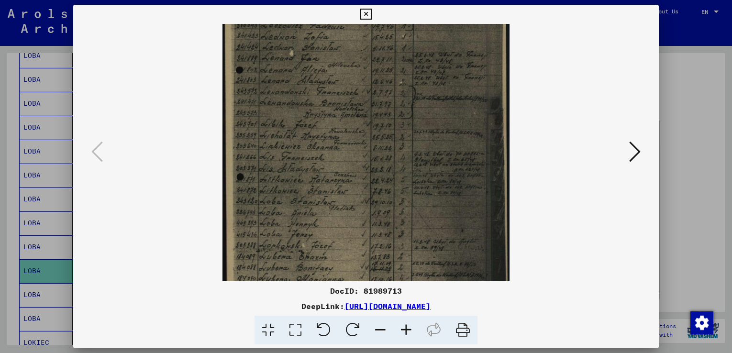
drag, startPoint x: 391, startPoint y: 93, endPoint x: 381, endPoint y: 132, distance: 40.0
click at [381, 132] on img at bounding box center [365, 123] width 287 height 401
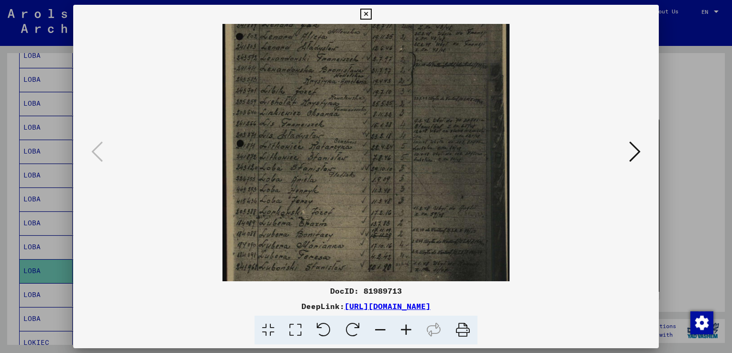
scroll to position [135, 0]
drag, startPoint x: 360, startPoint y: 239, endPoint x: 358, endPoint y: 205, distance: 34.0
click at [358, 205] on img at bounding box center [365, 89] width 287 height 401
click at [632, 154] on icon at bounding box center [634, 151] width 11 height 23
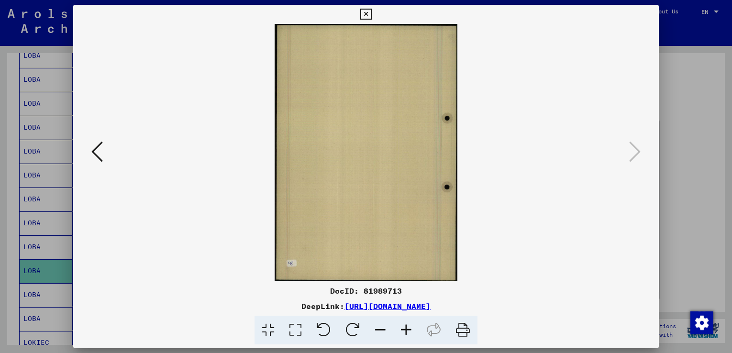
click at [363, 12] on icon at bounding box center [365, 14] width 11 height 11
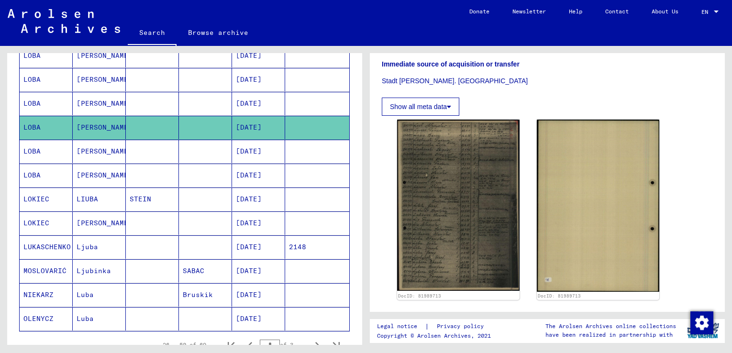
scroll to position [534, 0]
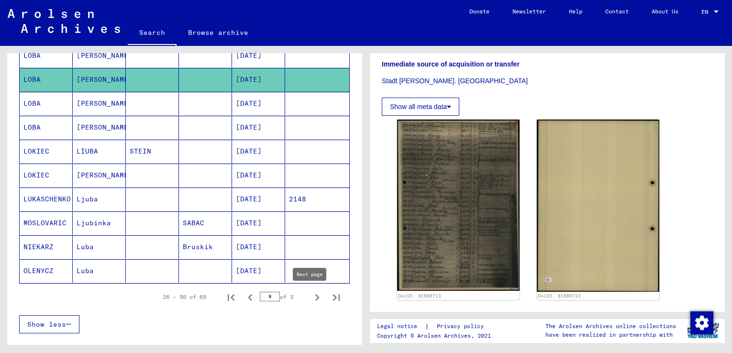
click at [310, 297] on icon "Next page" at bounding box center [316, 297] width 13 height 13
type input "*"
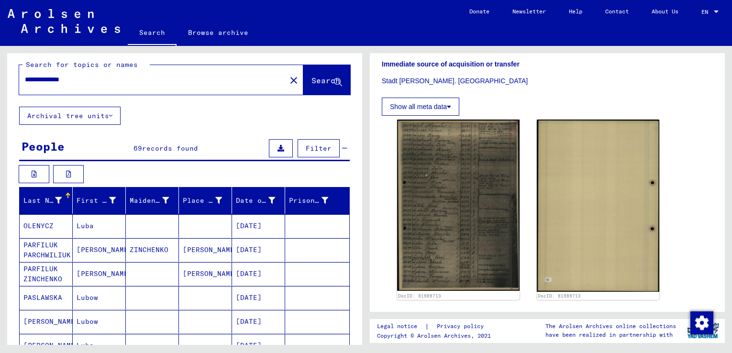
scroll to position [0, 0]
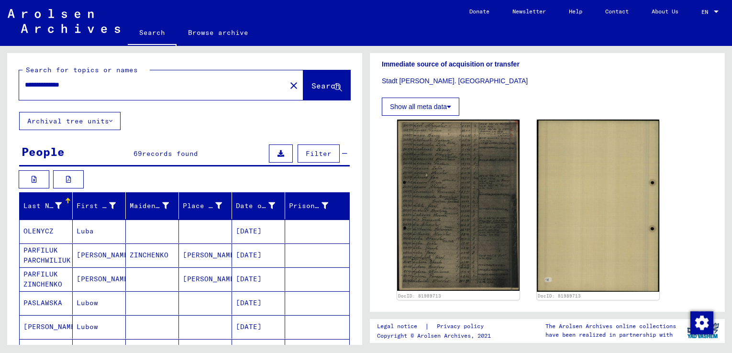
drag, startPoint x: 47, startPoint y: 85, endPoint x: 93, endPoint y: 86, distance: 46.4
click at [93, 86] on input "**********" at bounding box center [152, 85] width 255 height 10
type input "**********"
click at [311, 83] on span "Search" at bounding box center [325, 86] width 29 height 10
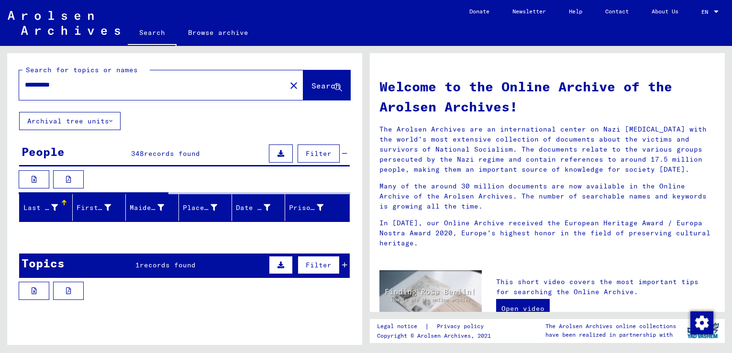
click at [181, 153] on span "records found" at bounding box center [172, 153] width 56 height 9
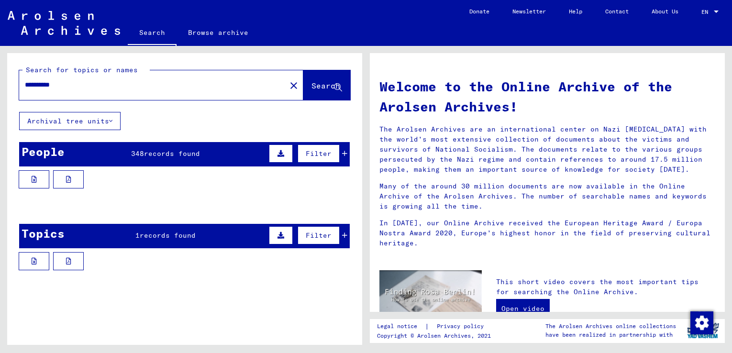
click at [181, 153] on span "records found" at bounding box center [172, 153] width 56 height 9
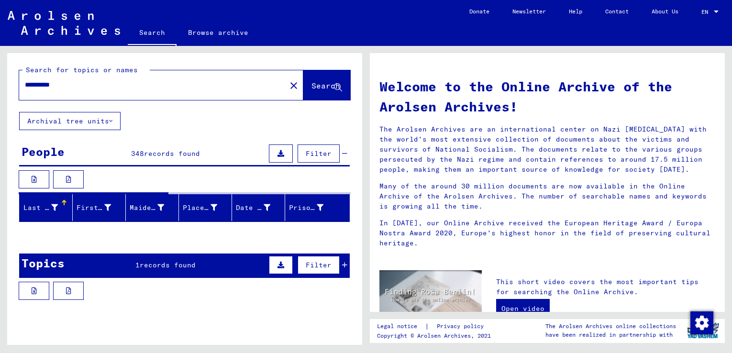
click at [168, 240] on div at bounding box center [184, 236] width 355 height 12
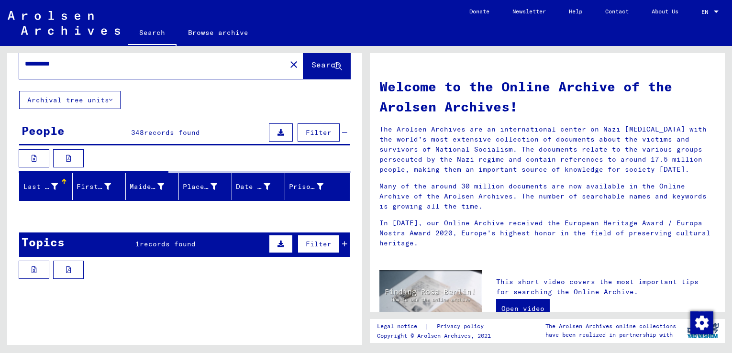
scroll to position [41, 0]
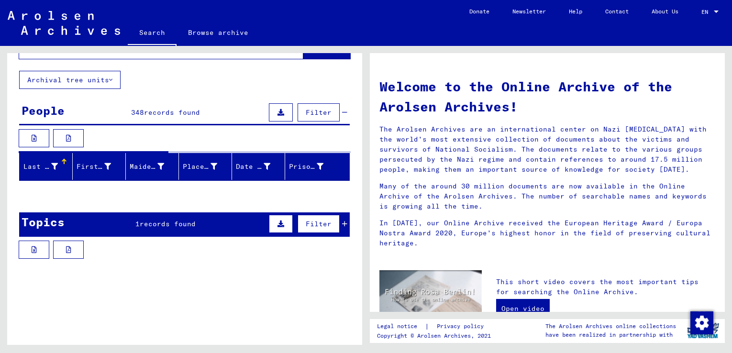
click at [164, 223] on span "records found" at bounding box center [168, 223] width 56 height 9
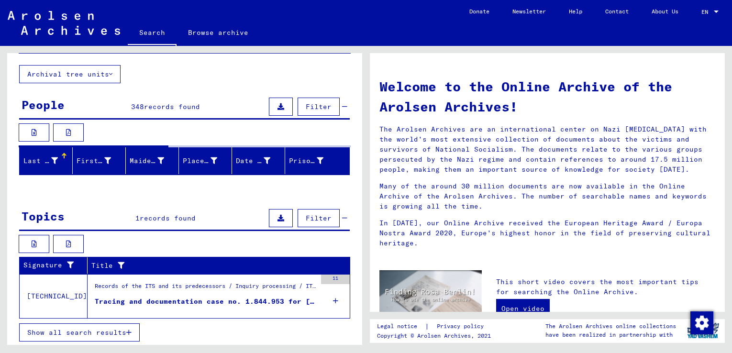
scroll to position [49, 0]
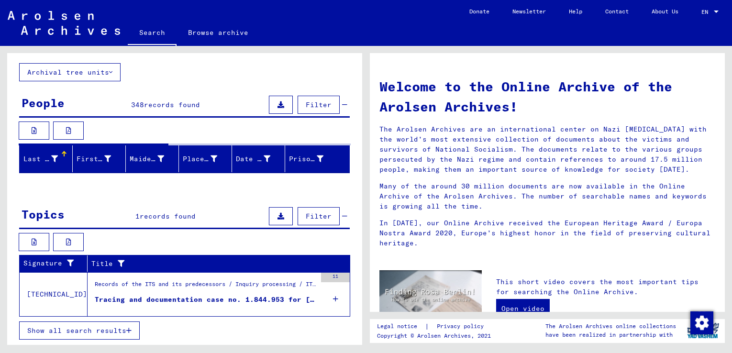
click at [127, 329] on icon "button" at bounding box center [128, 330] width 5 height 7
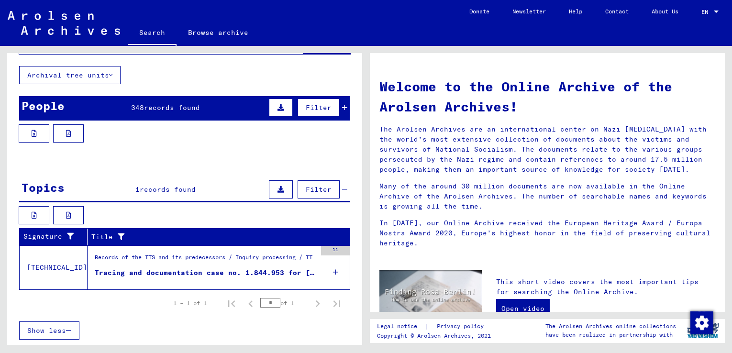
scroll to position [0, 0]
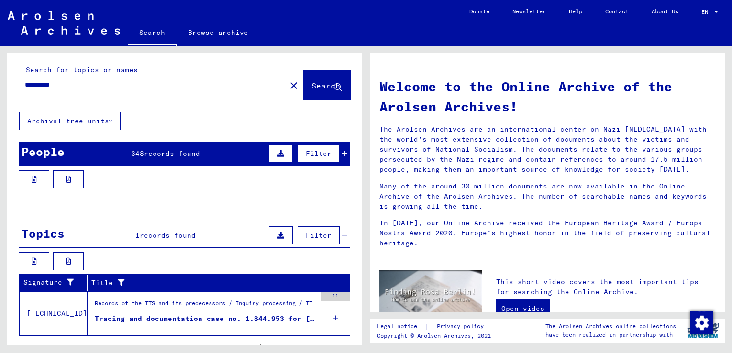
click at [175, 319] on div "Tracing and documentation case no. 1.844.953 for [PERSON_NAME] born [DEMOGRAPHI…" at bounding box center [205, 319] width 221 height 10
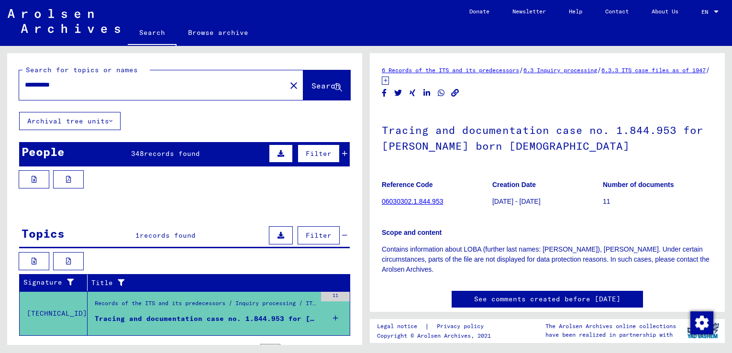
click at [157, 203] on div "Maiden Name" at bounding box center [149, 206] width 39 height 10
click at [159, 154] on span "records found" at bounding box center [172, 153] width 56 height 9
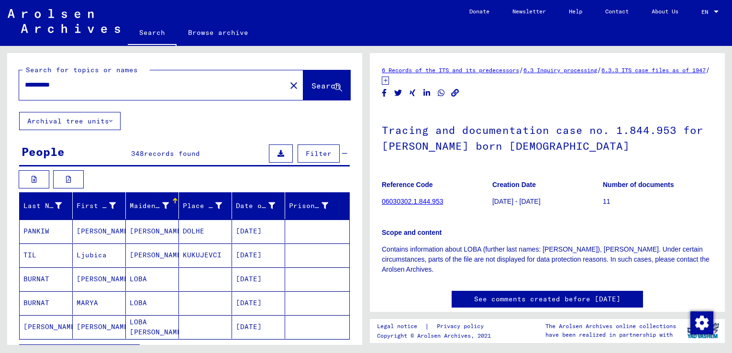
scroll to position [48, 0]
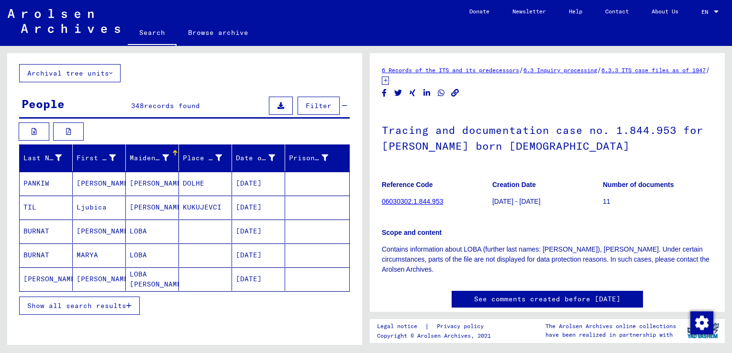
click at [128, 306] on icon "button" at bounding box center [128, 305] width 5 height 7
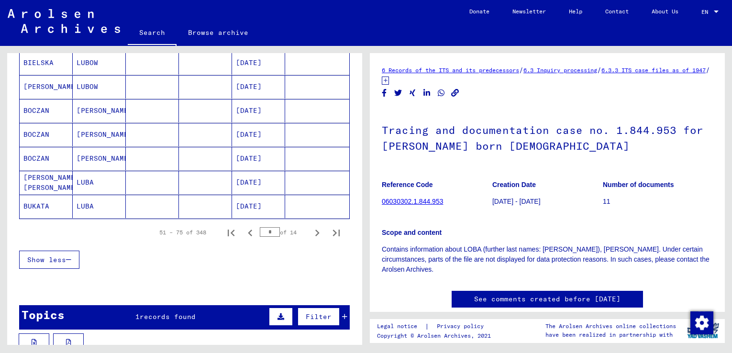
scroll to position [622, 0]
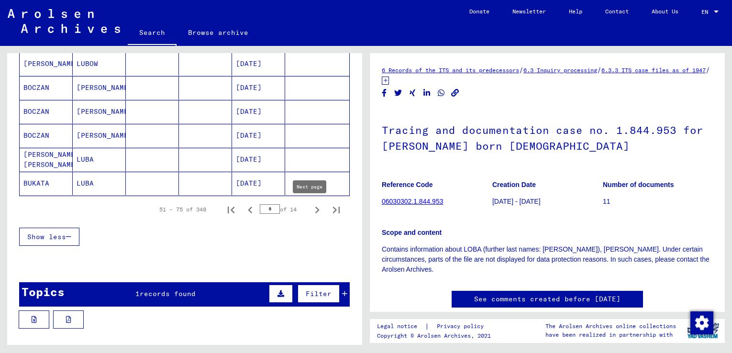
click at [310, 210] on icon "Next page" at bounding box center [316, 209] width 13 height 13
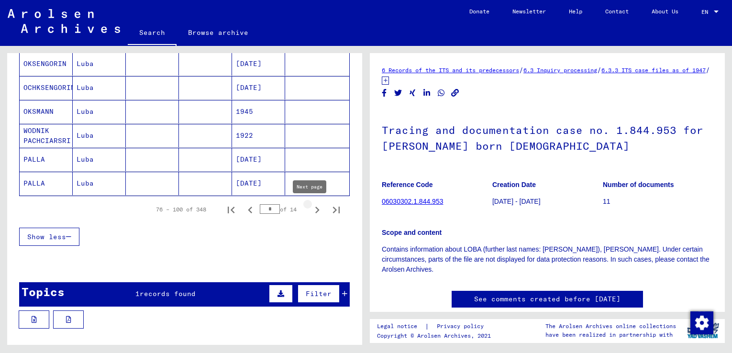
click at [310, 210] on icon "Next page" at bounding box center [316, 209] width 13 height 13
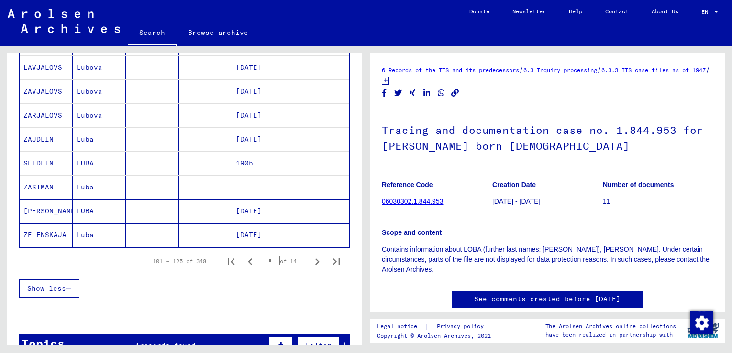
scroll to position [574, 0]
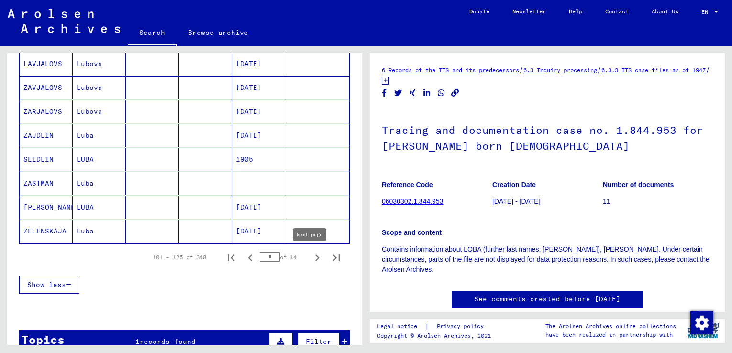
click at [310, 257] on icon "Next page" at bounding box center [316, 257] width 13 height 13
type input "*"
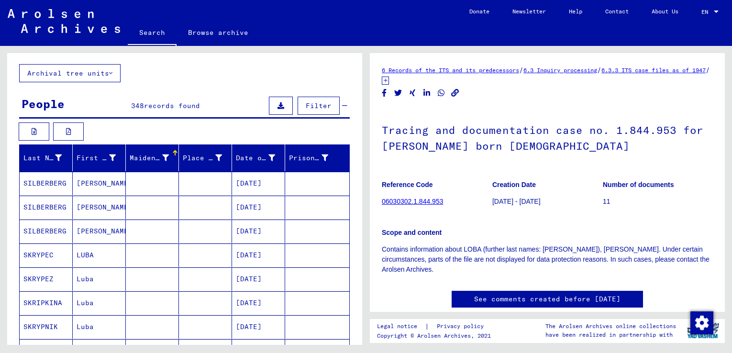
scroll to position [0, 0]
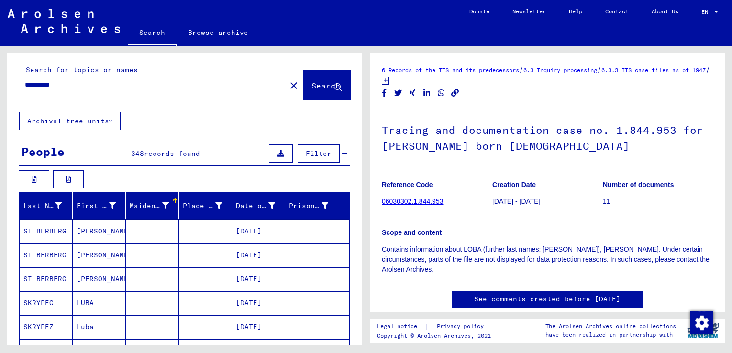
click at [26, 87] on input "**********" at bounding box center [152, 85] width 255 height 10
type input "**********"
click at [311, 88] on span "Search" at bounding box center [325, 86] width 29 height 10
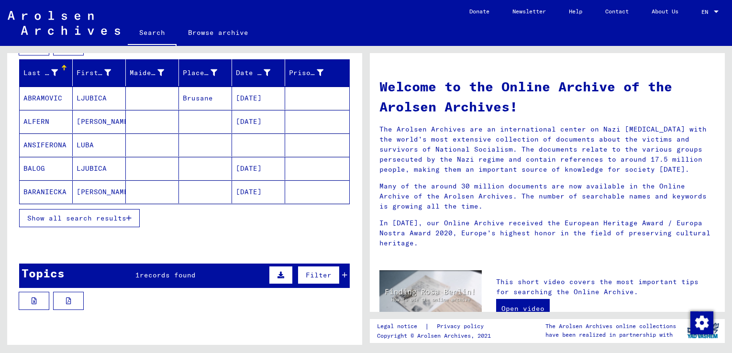
scroll to position [184, 0]
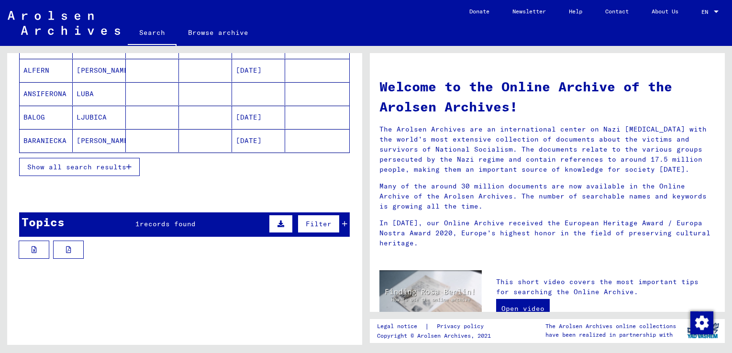
click at [190, 224] on span "records found" at bounding box center [168, 223] width 56 height 9
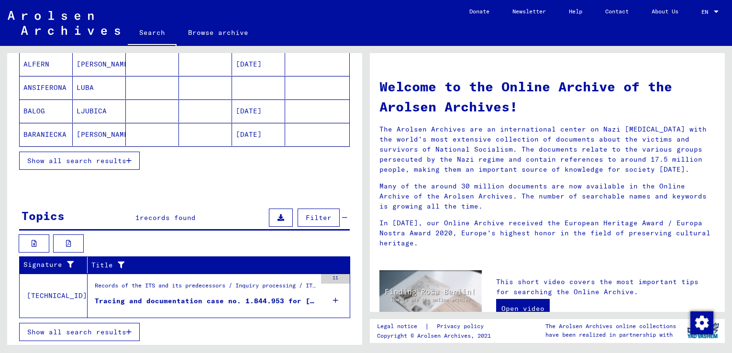
scroll to position [192, 0]
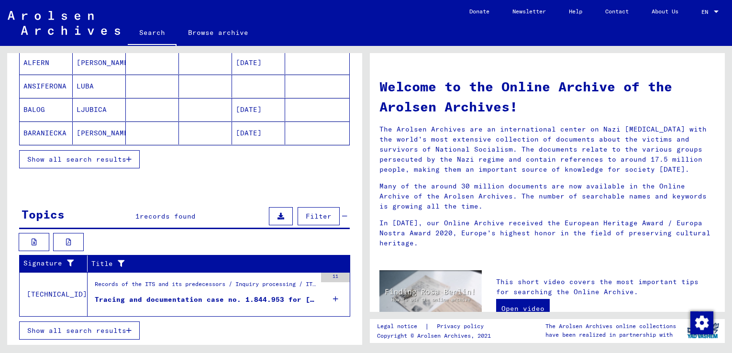
click at [122, 329] on span "Show all search results" at bounding box center [76, 330] width 99 height 9
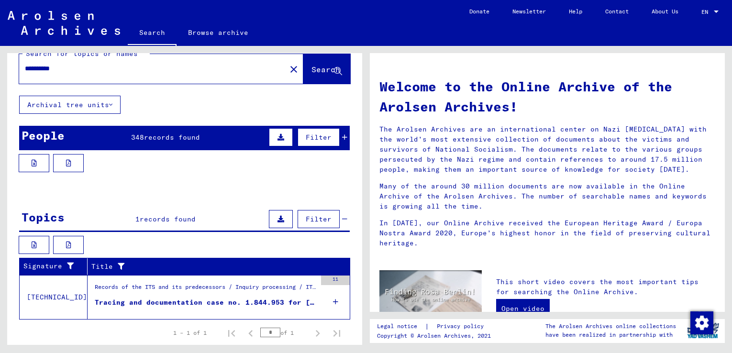
scroll to position [0, 0]
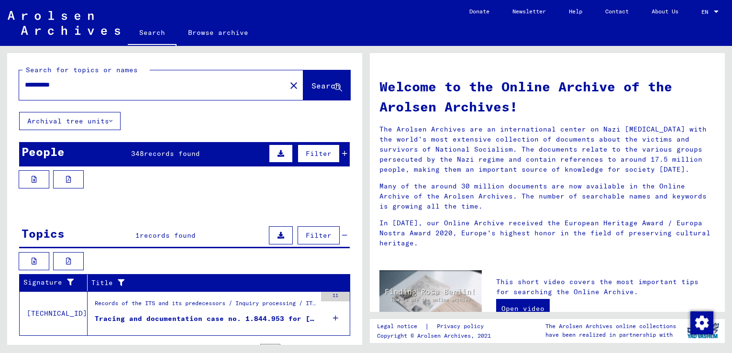
click at [161, 150] on span "records found" at bounding box center [172, 153] width 56 height 9
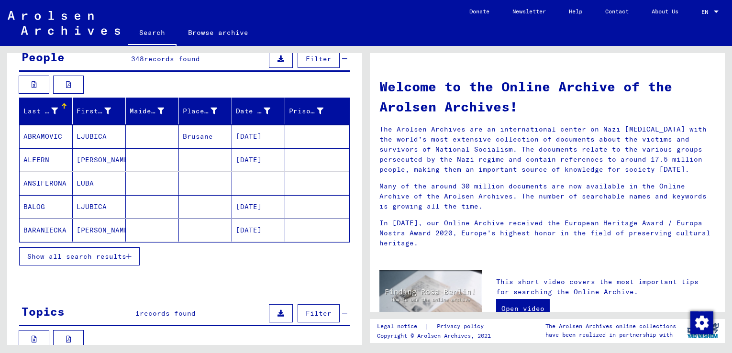
scroll to position [96, 0]
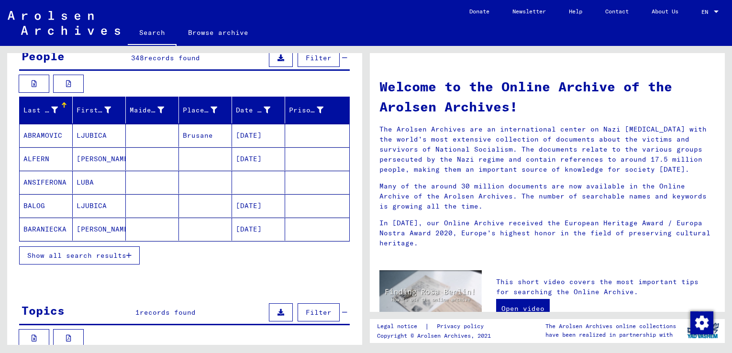
click at [120, 257] on span "Show all search results" at bounding box center [76, 255] width 99 height 9
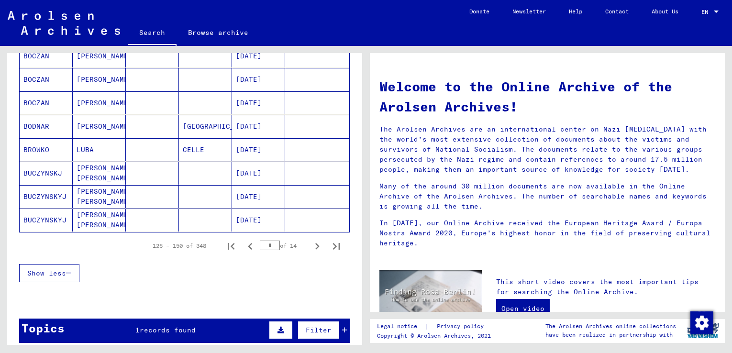
scroll to position [574, 0]
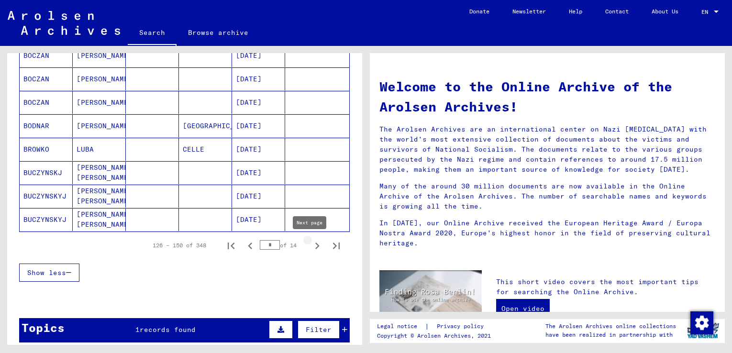
click at [310, 247] on icon "Next page" at bounding box center [316, 245] width 13 height 13
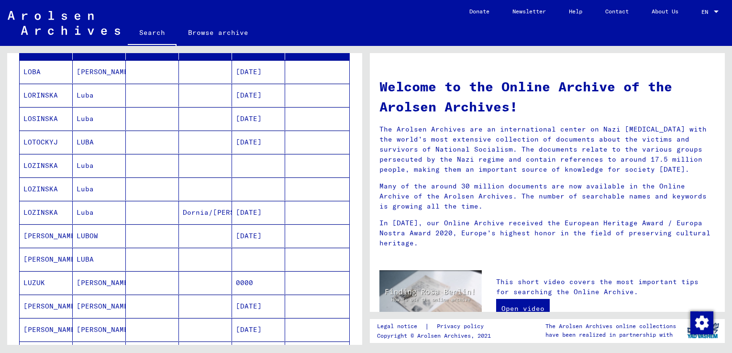
scroll to position [143, 0]
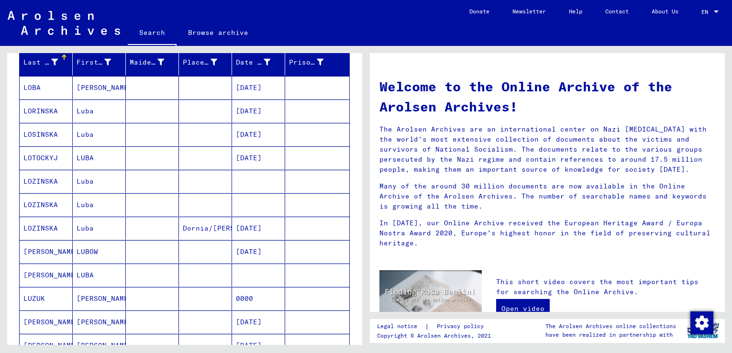
click at [98, 85] on mat-cell "[PERSON_NAME]" at bounding box center [99, 87] width 53 height 23
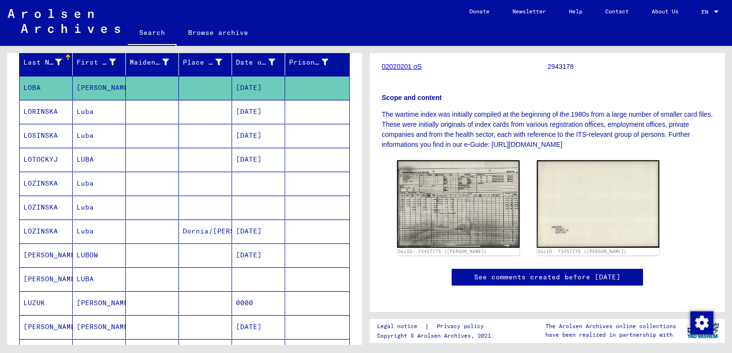
scroll to position [143, 0]
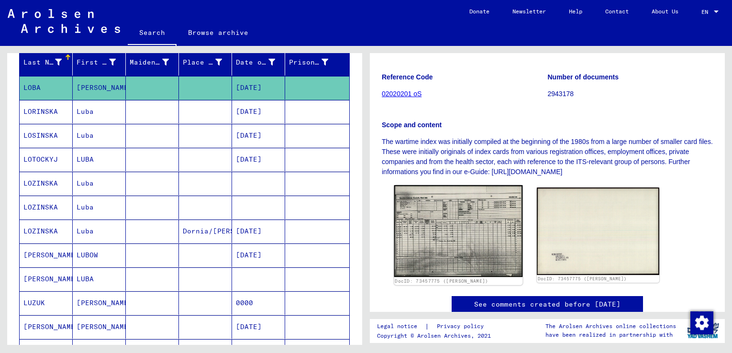
click at [453, 226] on img at bounding box center [458, 231] width 129 height 92
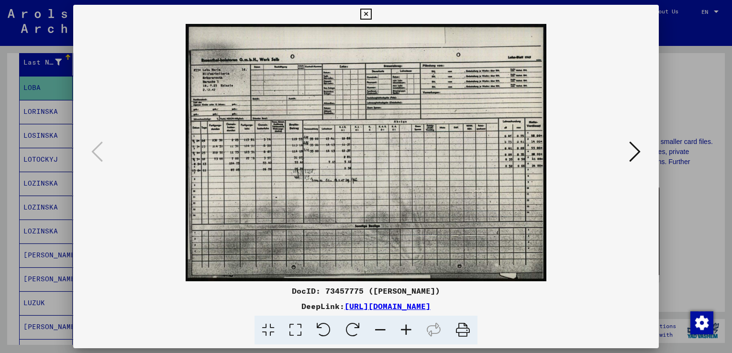
click at [405, 331] on icon at bounding box center [406, 330] width 26 height 29
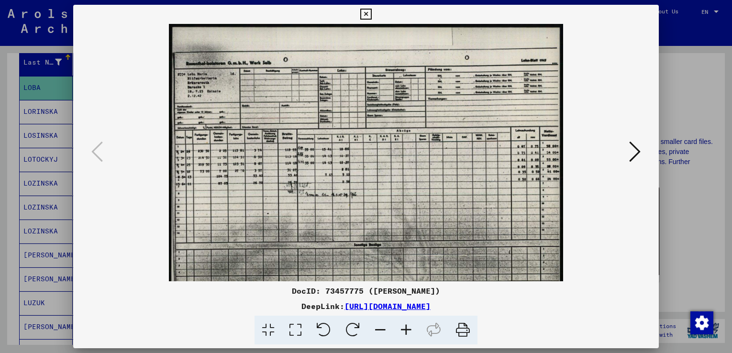
click at [405, 331] on icon at bounding box center [406, 330] width 26 height 29
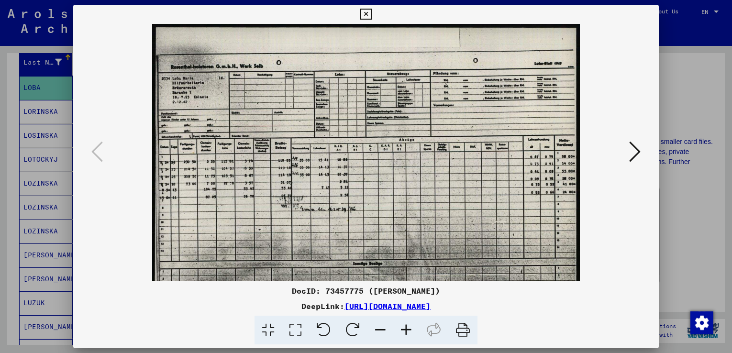
click at [405, 330] on icon at bounding box center [406, 330] width 26 height 29
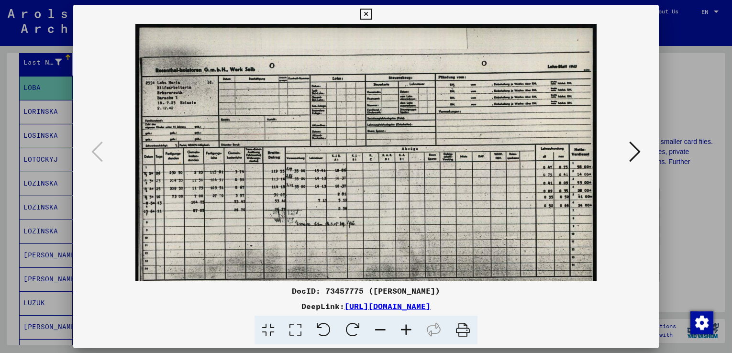
click at [405, 330] on icon at bounding box center [406, 330] width 26 height 29
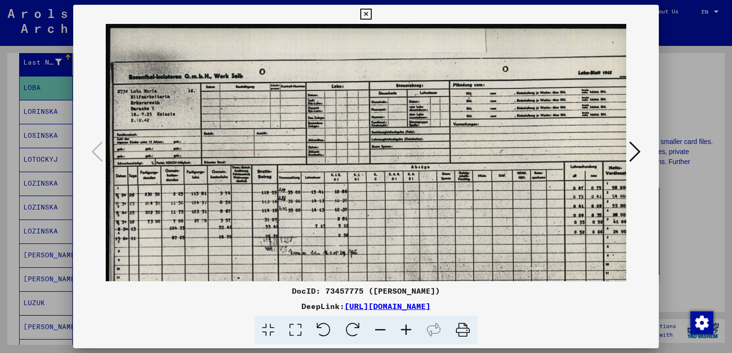
click at [405, 330] on icon at bounding box center [406, 330] width 26 height 29
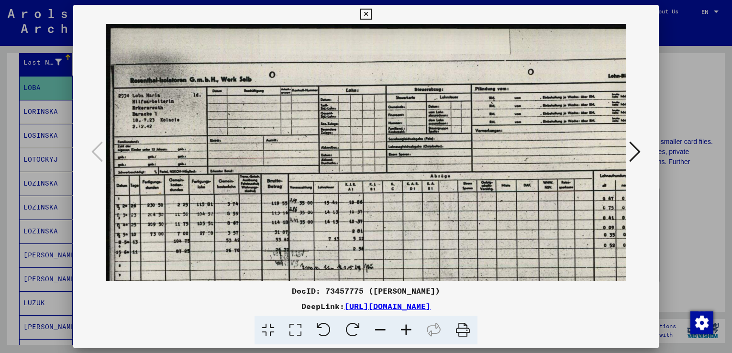
click at [405, 329] on icon at bounding box center [406, 330] width 26 height 29
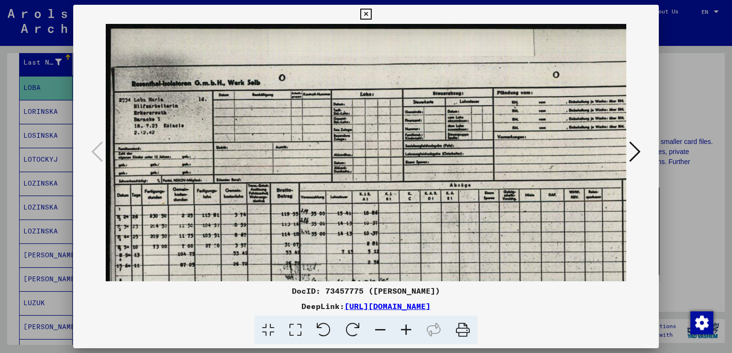
click at [405, 329] on icon at bounding box center [406, 330] width 26 height 29
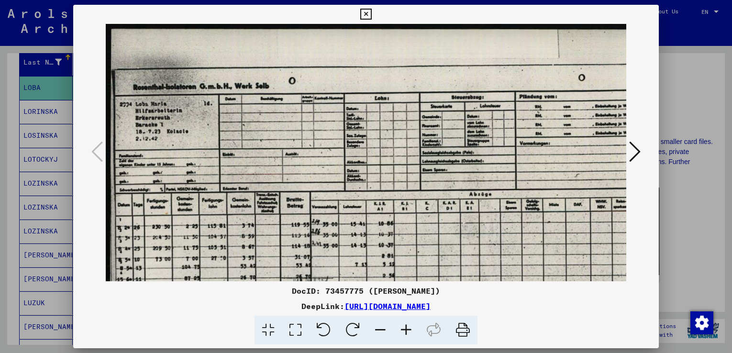
click at [633, 155] on icon at bounding box center [634, 151] width 11 height 23
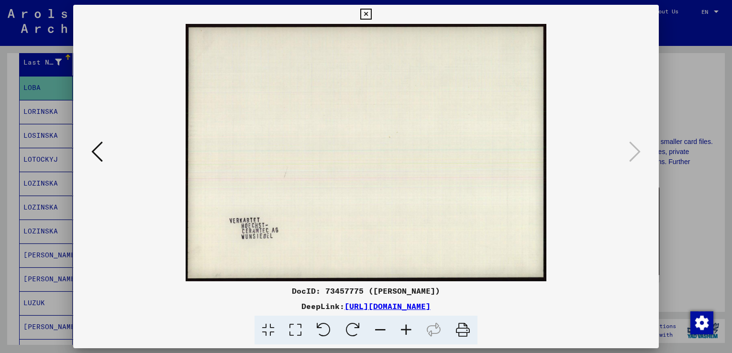
click at [368, 11] on icon at bounding box center [365, 14] width 11 height 11
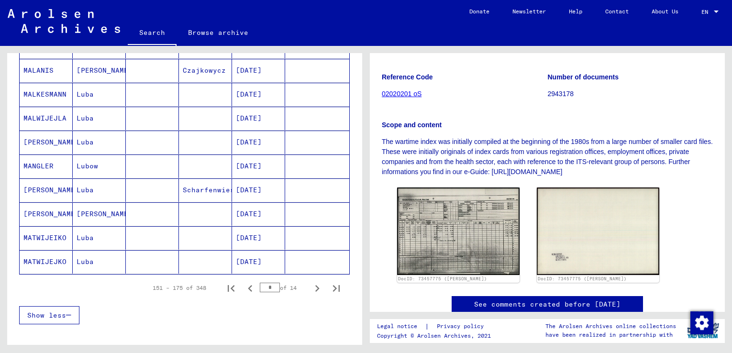
scroll to position [574, 0]
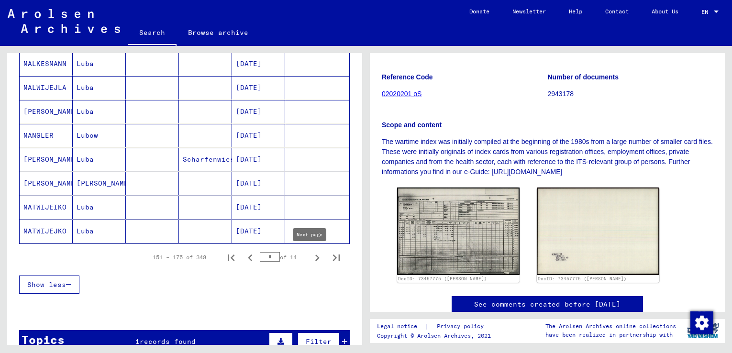
click at [310, 258] on icon "Next page" at bounding box center [316, 257] width 13 height 13
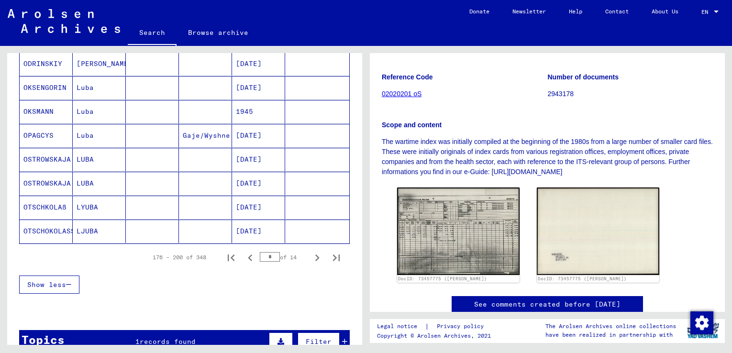
click at [310, 257] on icon "Next page" at bounding box center [316, 257] width 13 height 13
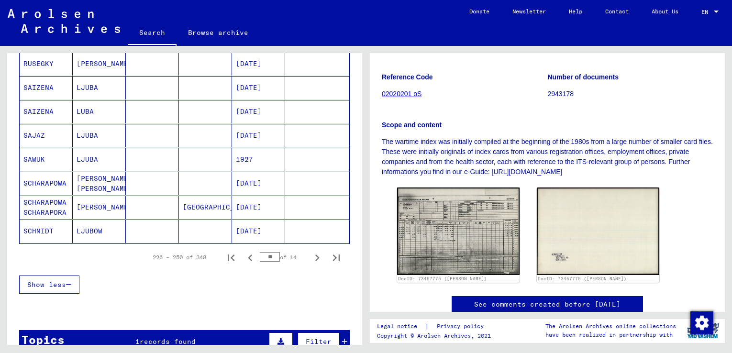
click at [310, 257] on icon "Next page" at bounding box center [316, 257] width 13 height 13
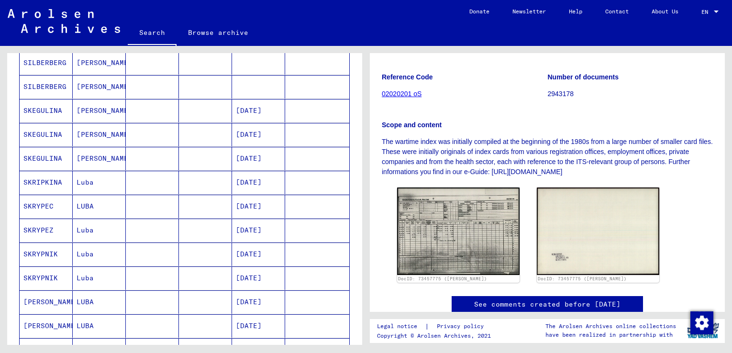
scroll to position [526, 0]
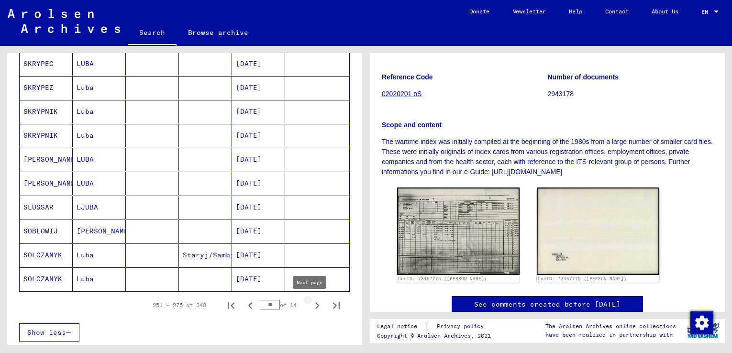
click at [310, 302] on icon "Next page" at bounding box center [316, 305] width 13 height 13
type input "**"
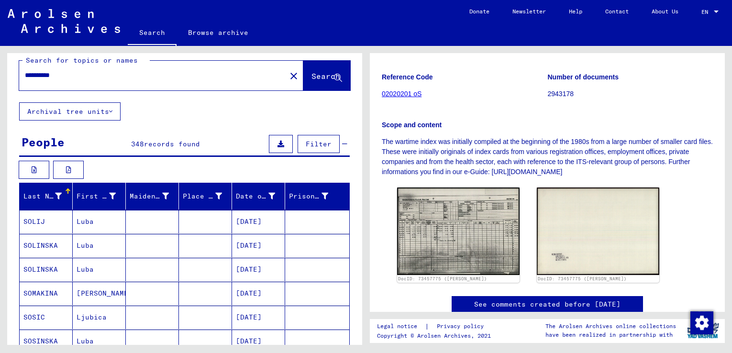
scroll to position [0, 0]
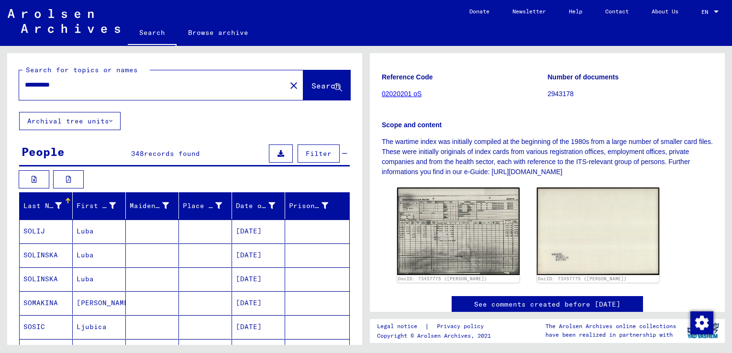
drag, startPoint x: 51, startPoint y: 85, endPoint x: 72, endPoint y: 85, distance: 21.0
click at [72, 85] on input "**********" at bounding box center [152, 85] width 255 height 10
click at [311, 87] on span "Search" at bounding box center [325, 86] width 29 height 10
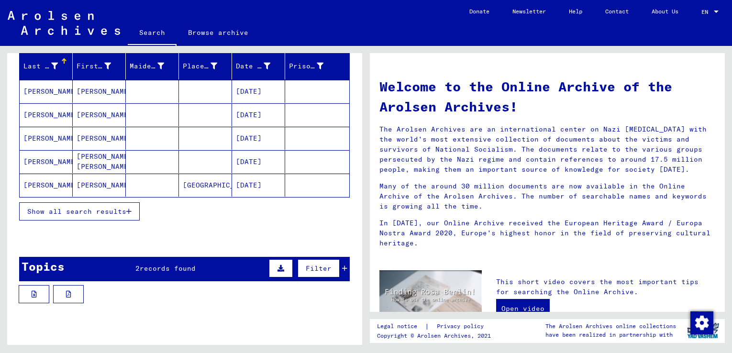
scroll to position [143, 0]
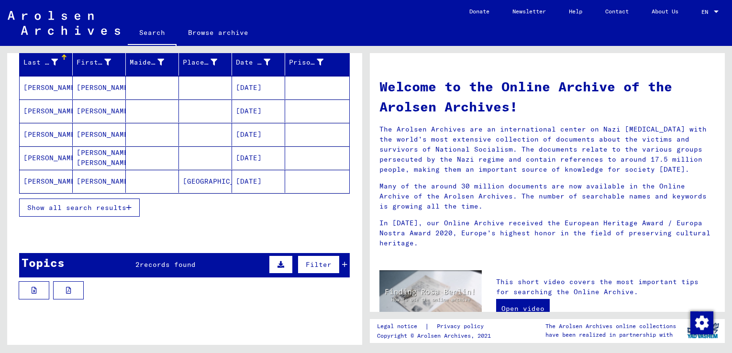
click at [186, 265] on span "records found" at bounding box center [168, 264] width 56 height 9
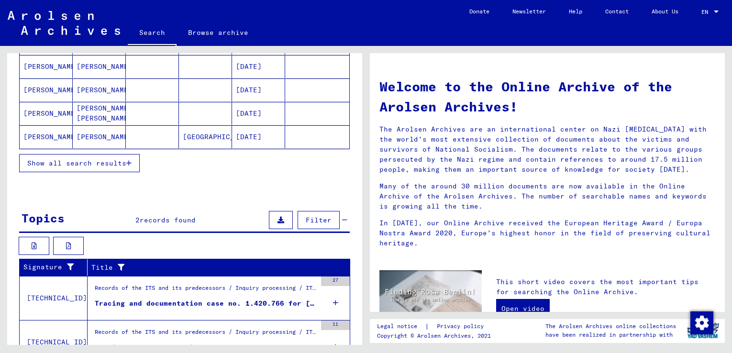
scroll to position [236, 0]
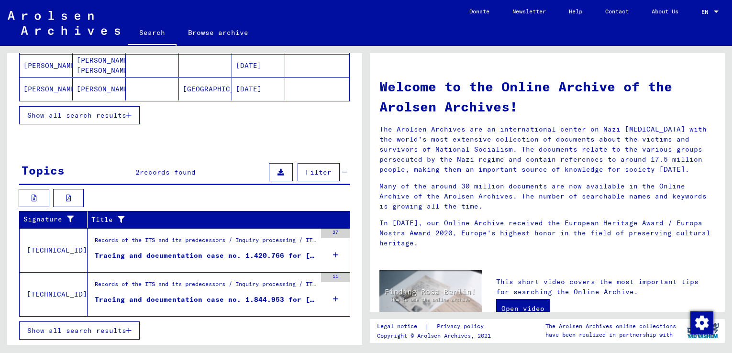
click at [214, 254] on div "Tracing and documentation case no. 1.420.766 for [PERSON_NAME] born [DEMOGRAPHI…" at bounding box center [205, 256] width 221 height 10
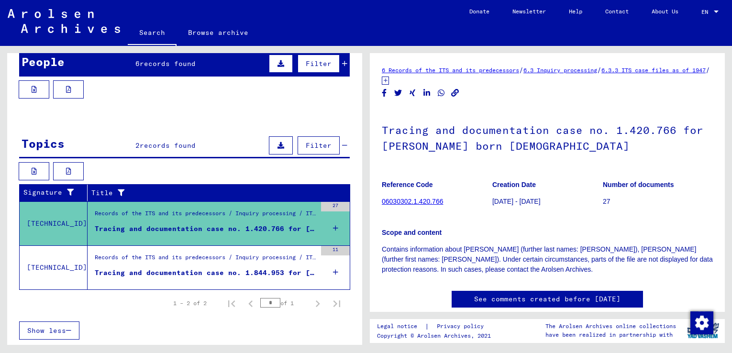
click at [208, 272] on div "Tracing and documentation case no. 1.844.953 for [PERSON_NAME] born [DEMOGRAPHI…" at bounding box center [205, 273] width 221 height 10
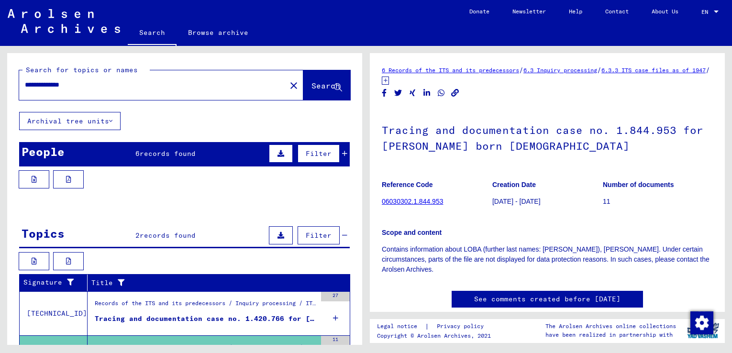
drag, startPoint x: 25, startPoint y: 85, endPoint x: 46, endPoint y: 85, distance: 21.0
click at [46, 85] on input "**********" at bounding box center [152, 85] width 255 height 10
click at [177, 124] on div "**********" at bounding box center [184, 247] width 355 height 389
click at [311, 86] on span "Search" at bounding box center [325, 86] width 29 height 10
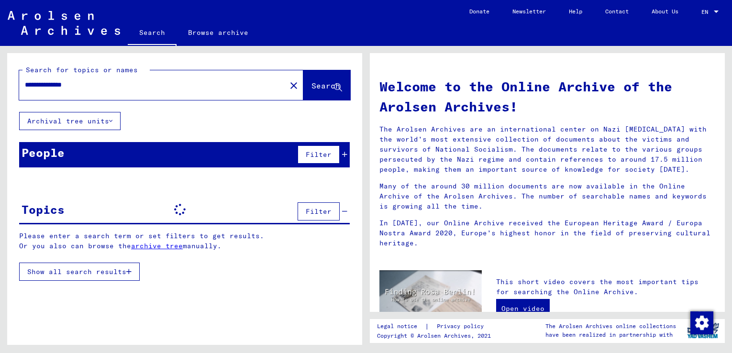
click at [93, 272] on span "Show all search results" at bounding box center [76, 271] width 99 height 9
click at [63, 273] on span "Show less" at bounding box center [46, 271] width 39 height 9
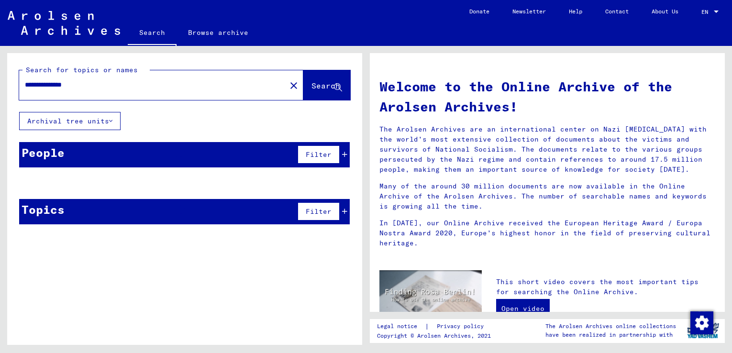
click at [60, 209] on div "Topics" at bounding box center [43, 209] width 43 height 17
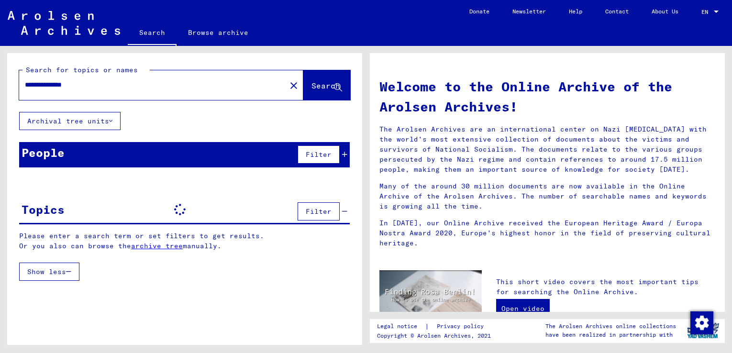
click at [26, 83] on input "**********" at bounding box center [150, 85] width 250 height 10
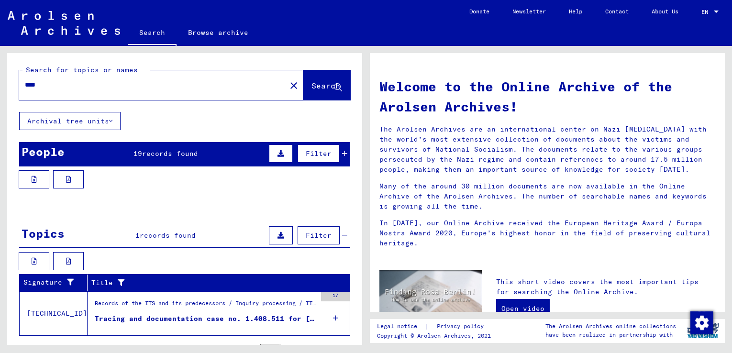
scroll to position [46, 0]
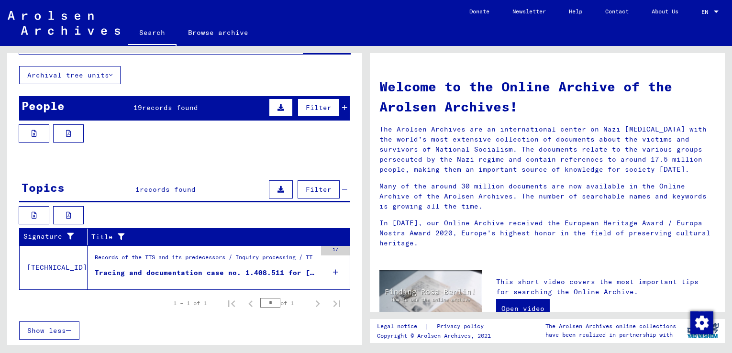
type input "****"
click at [200, 275] on div "Tracing and documentation case no. 1.408.511 for [PERSON_NAME] born [DEMOGRAPHI…" at bounding box center [205, 273] width 221 height 10
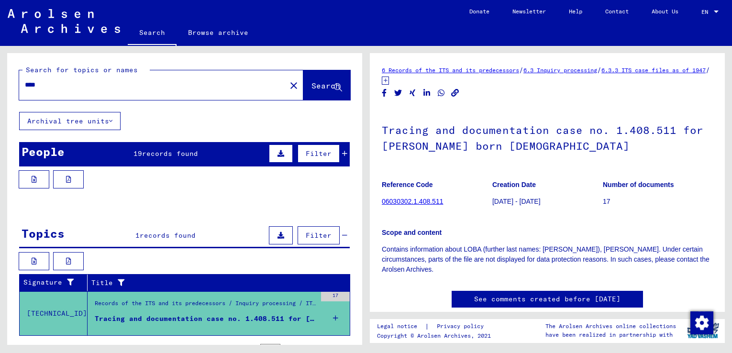
click at [161, 156] on span "records found" at bounding box center [170, 153] width 56 height 9
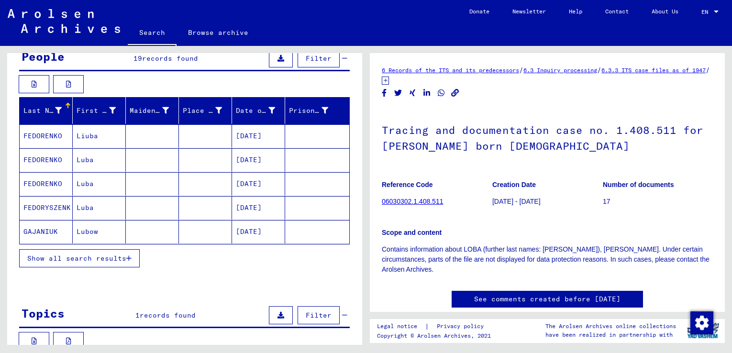
scroll to position [96, 0]
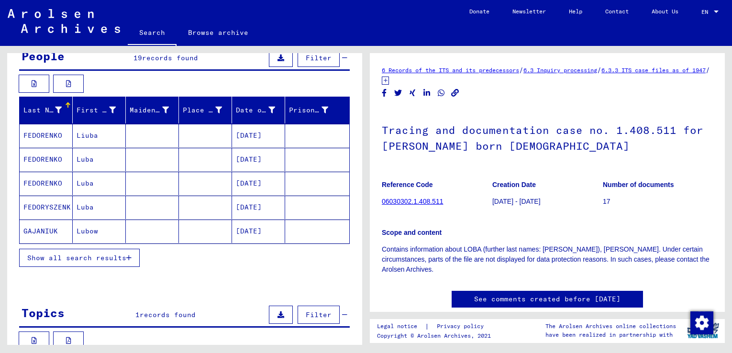
click at [132, 257] on button "Show all search results" at bounding box center [79, 258] width 120 height 18
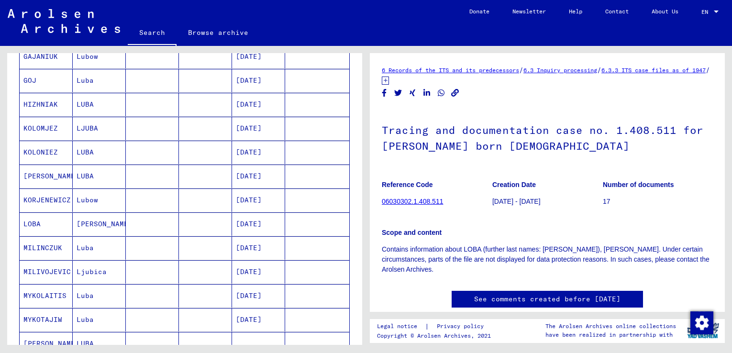
scroll to position [287, 0]
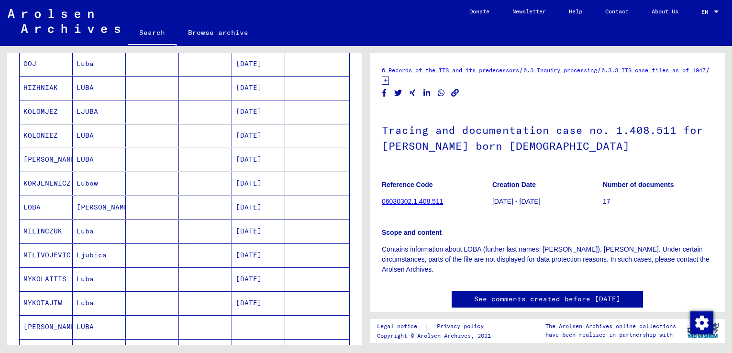
click at [103, 209] on mat-cell "[PERSON_NAME]" at bounding box center [99, 207] width 53 height 23
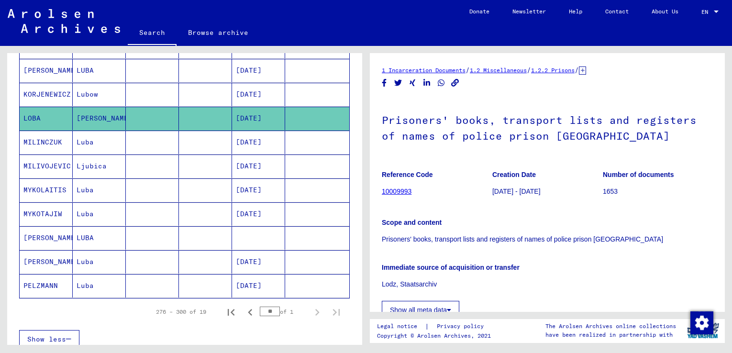
scroll to position [430, 0]
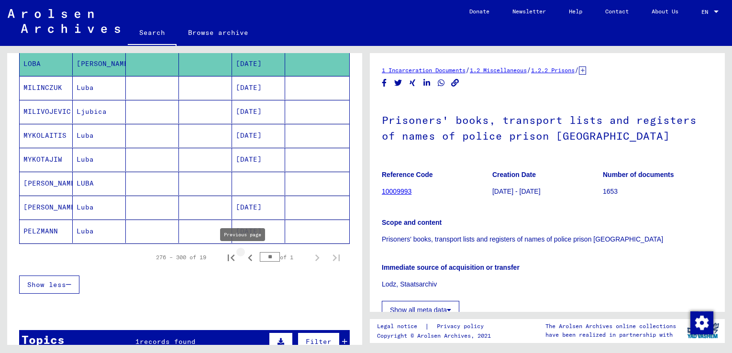
click at [248, 258] on icon "Previous page" at bounding box center [250, 257] width 4 height 7
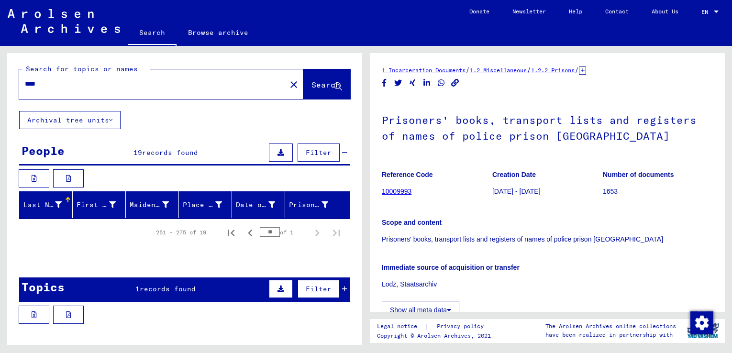
scroll to position [0, 0]
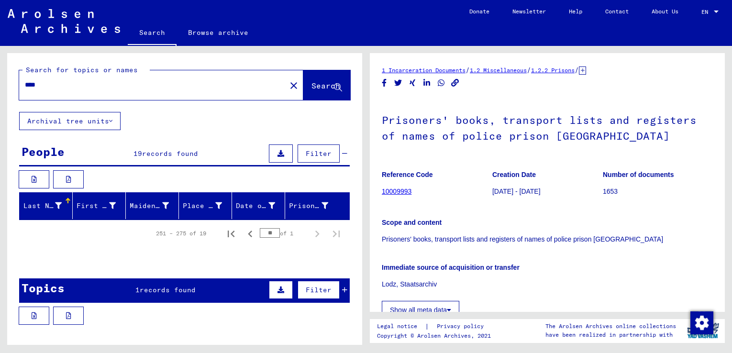
click at [227, 245] on div "251 – 275 of 19 ** of 1" at bounding box center [184, 233] width 330 height 27
click at [245, 233] on icon "Previous page" at bounding box center [249, 233] width 13 height 13
type input "**"
click at [182, 234] on div "226 – 250 of 19" at bounding box center [181, 233] width 50 height 9
click at [111, 250] on div "Last Name First Name Maiden Name Place of Birth Date of Birth Prisoner # 226 – …" at bounding box center [184, 223] width 355 height 62
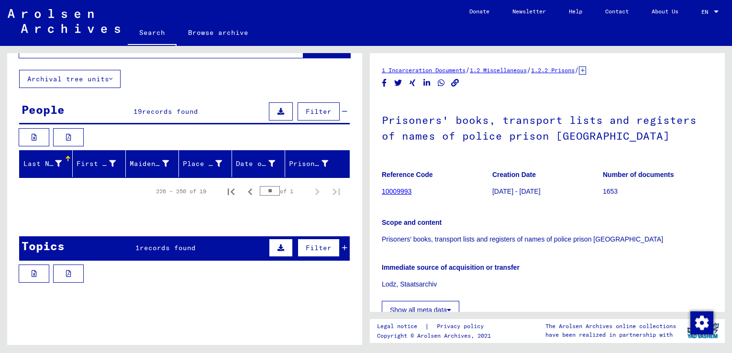
scroll to position [93, 0]
